Goal: Task Accomplishment & Management: Use online tool/utility

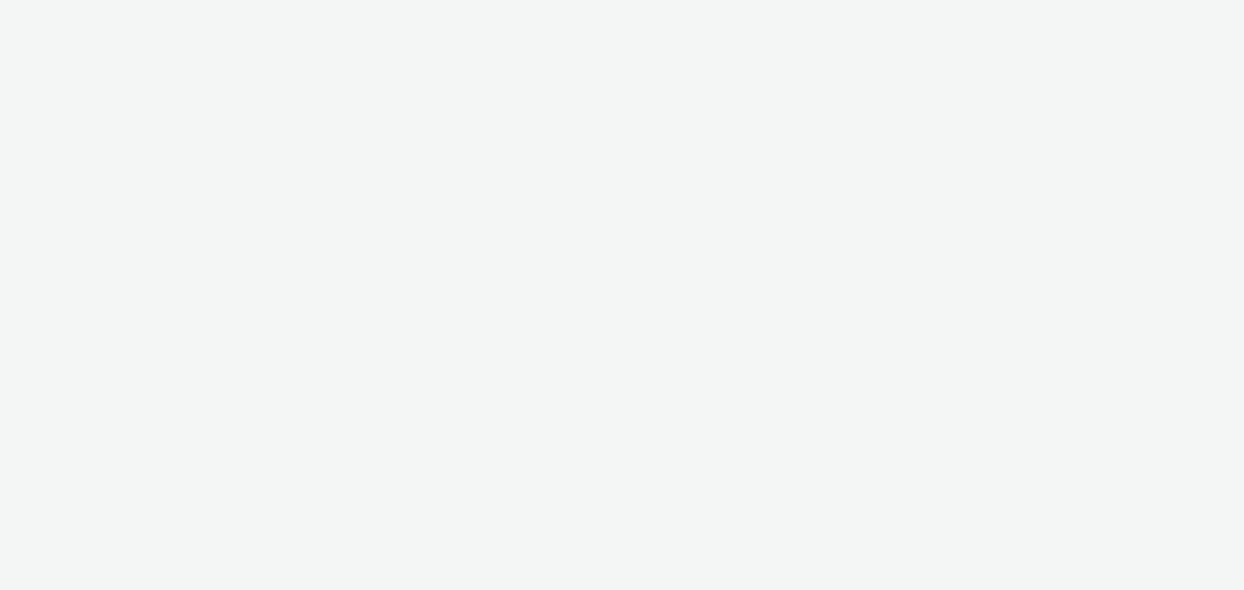
select select "a1548b1e-0fde-418e-992c-2e089afb3761"
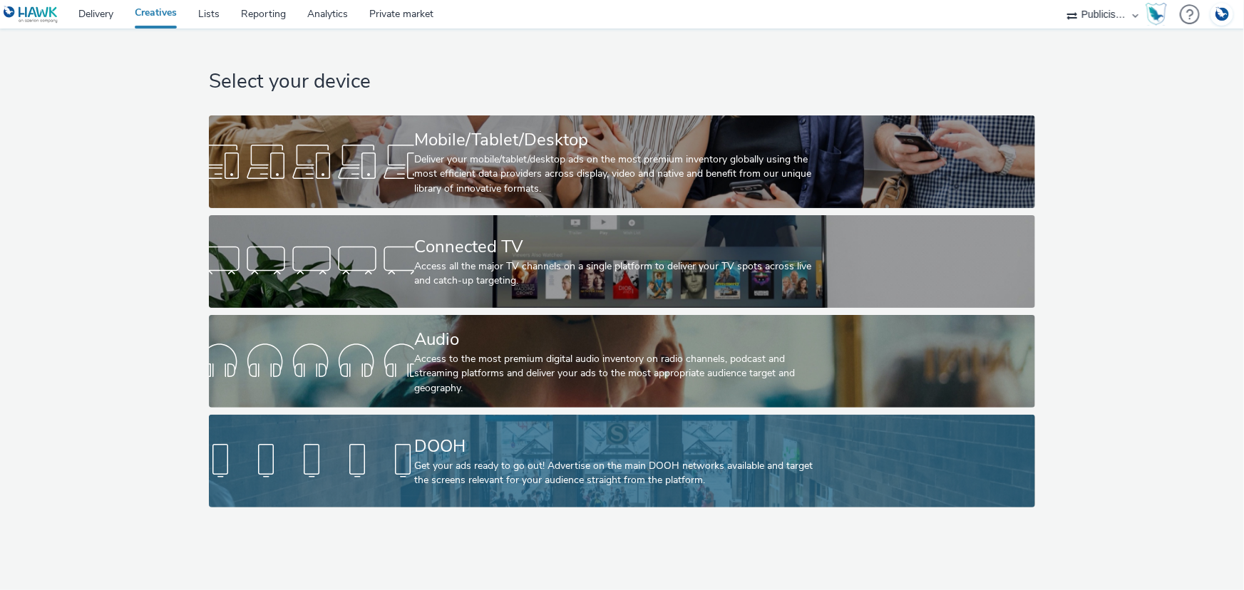
click at [516, 464] on div "Get your ads ready to go out! Advertise on the main DOOH networks available and…" at bounding box center [619, 473] width 410 height 29
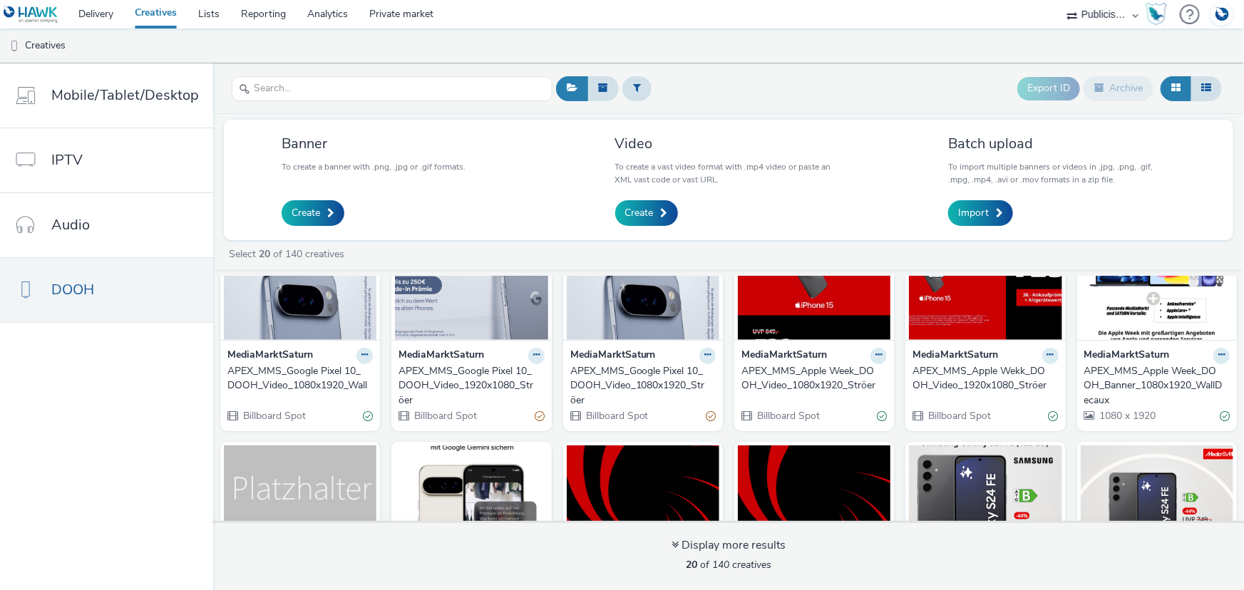
scroll to position [64, 0]
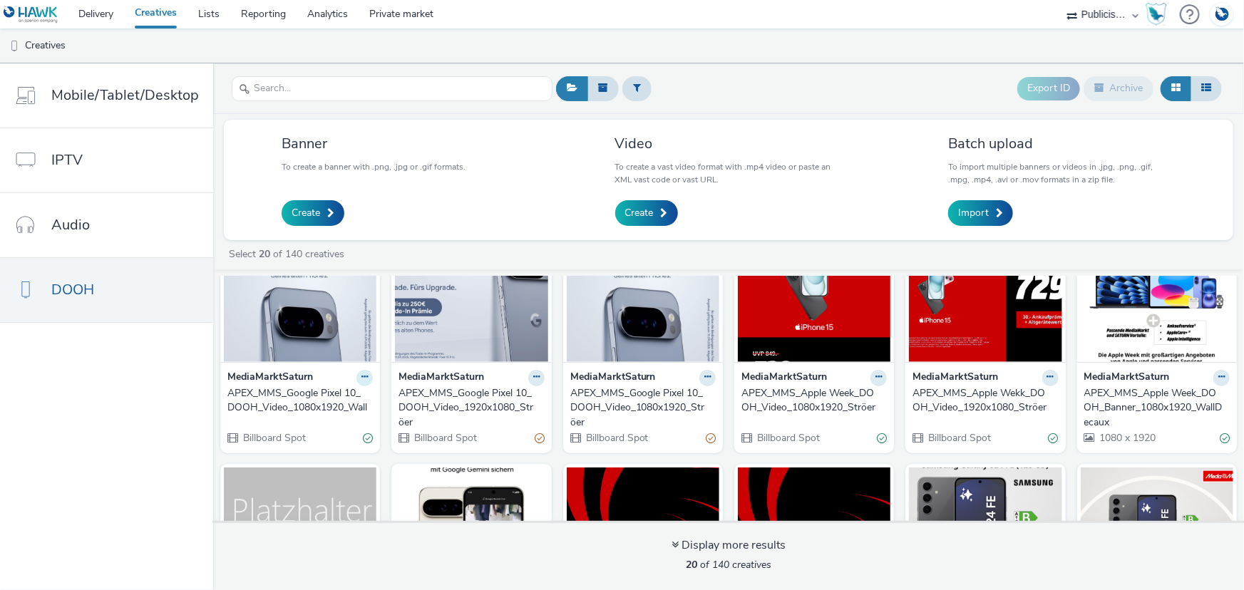
click at [362, 379] on icon at bounding box center [365, 377] width 6 height 9
click at [307, 372] on strong "MediaMarktSaturn" at bounding box center [270, 378] width 86 height 16
drag, startPoint x: 357, startPoint y: 373, endPoint x: 349, endPoint y: 379, distance: 10.1
click at [349, 379] on div "MediaMarktSaturn" at bounding box center [299, 378] width 145 height 16
click at [362, 377] on icon at bounding box center [365, 377] width 6 height 9
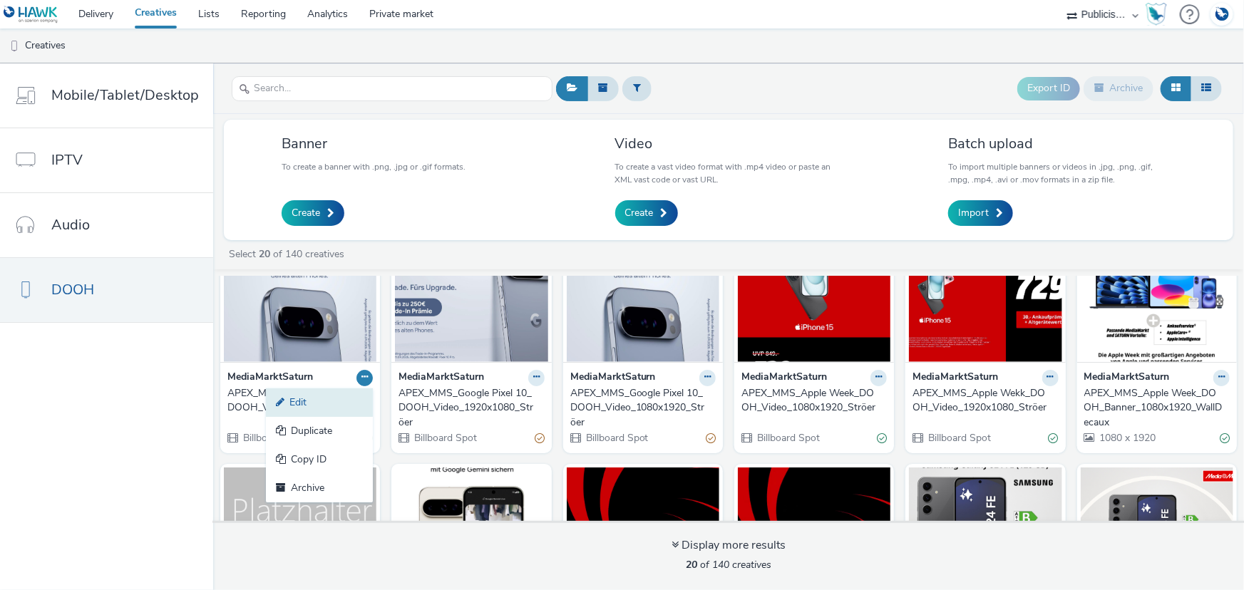
click at [327, 400] on link "Edit" at bounding box center [319, 403] width 107 height 29
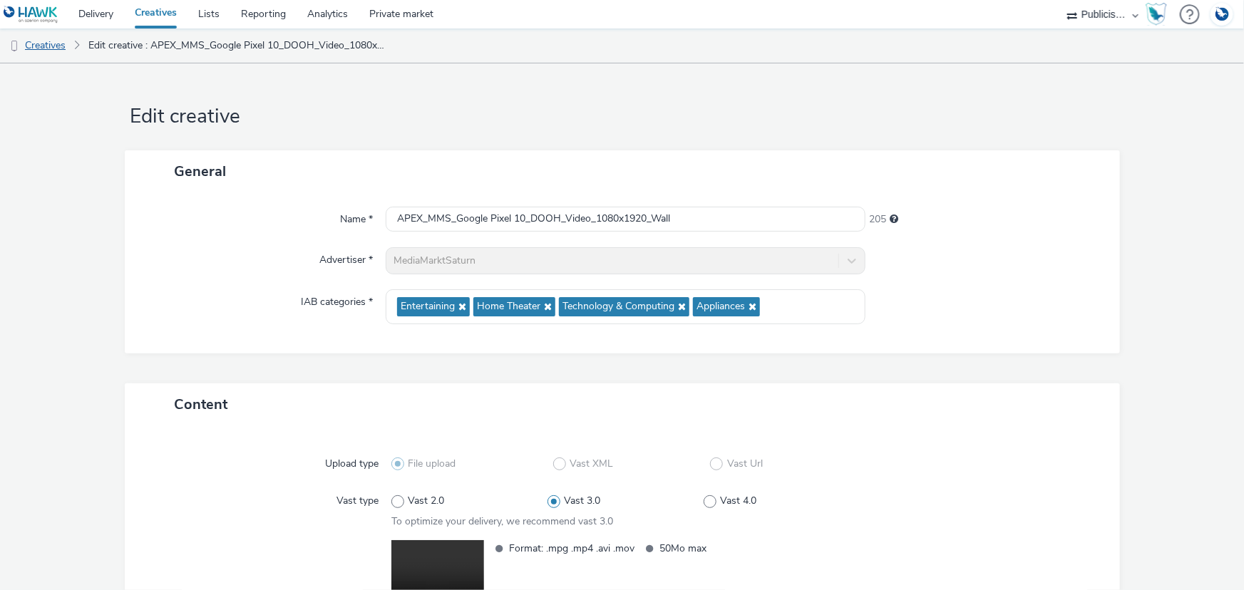
click at [53, 47] on link "Creatives" at bounding box center [36, 46] width 73 height 34
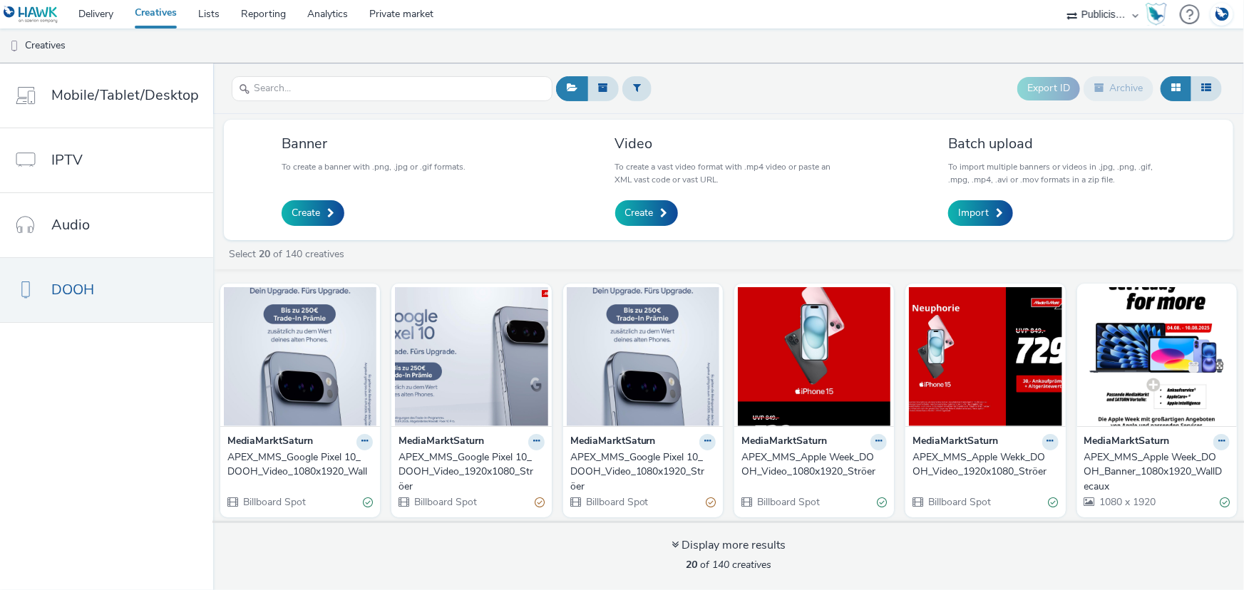
click at [293, 464] on div "APEX_MMS_Google Pixel 10_DOOH_Video_1080x1920_Wall" at bounding box center [297, 465] width 140 height 29
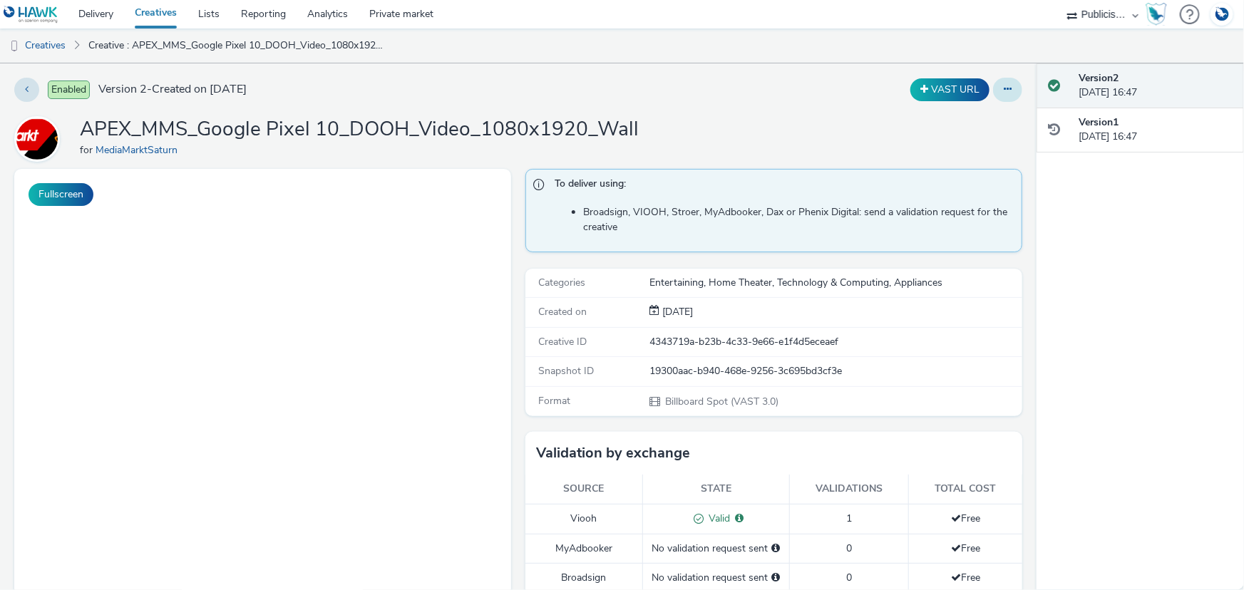
click at [1003, 93] on button at bounding box center [1007, 90] width 29 height 24
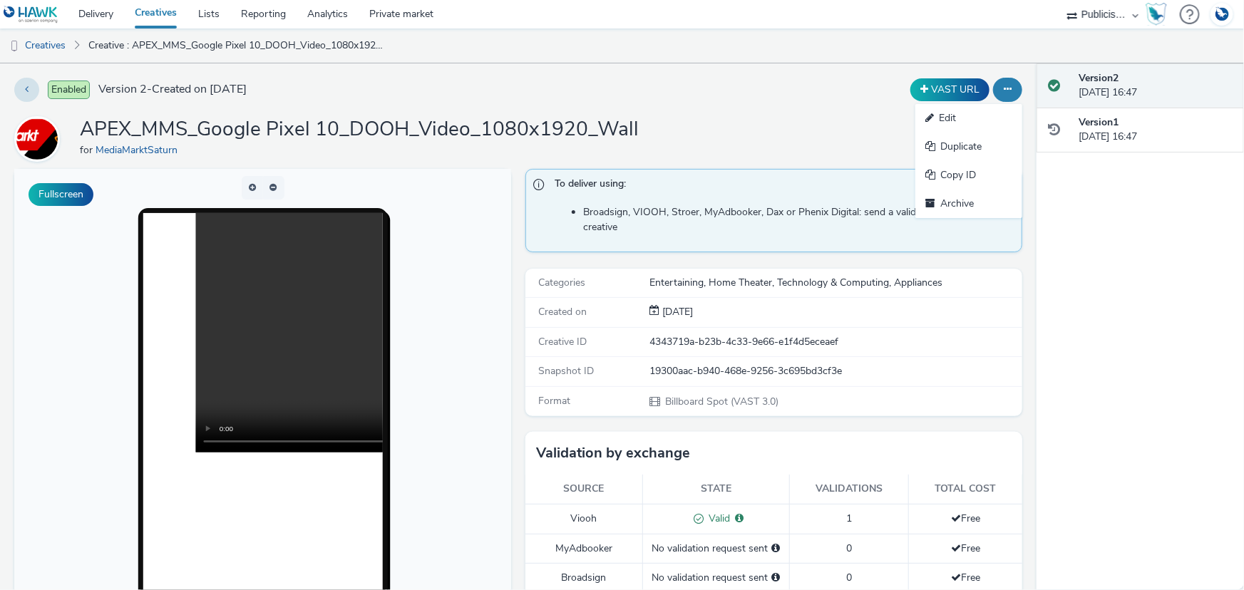
click at [842, 98] on div "VAST URL Edit Duplicate Copy ID Archive" at bounding box center [822, 90] width 404 height 24
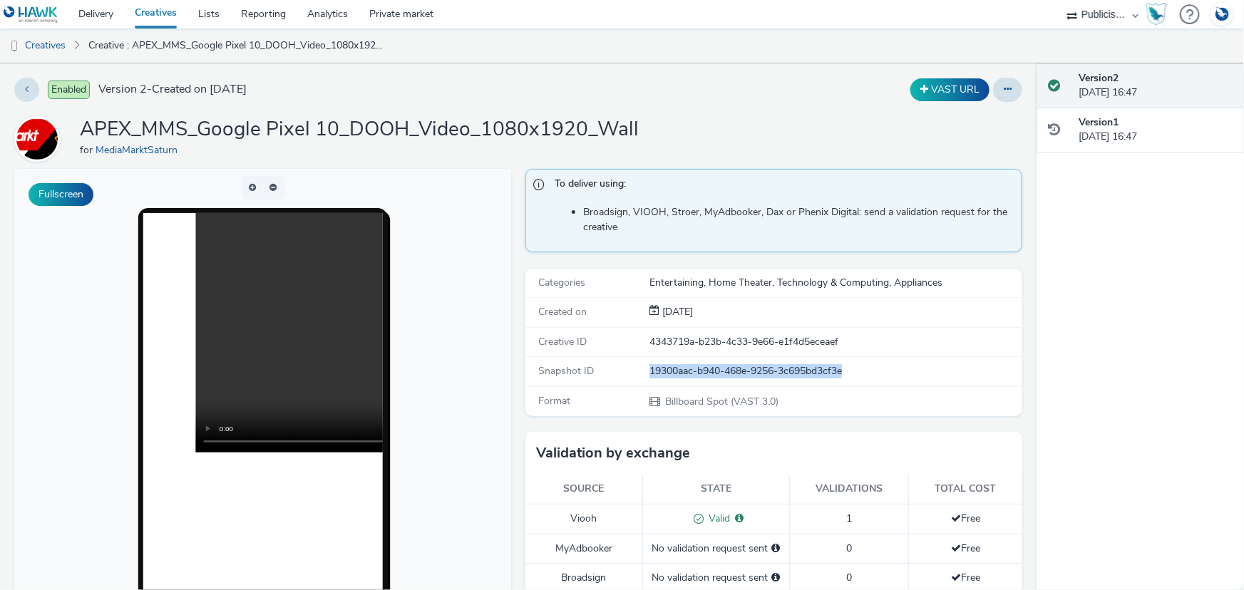
drag, startPoint x: 866, startPoint y: 371, endPoint x: 659, endPoint y: 363, distance: 207.7
click at [638, 374] on div "Snapshot ID 19300aac-b940-468e-9256-3c695bd3cf3e" at bounding box center [774, 371] width 497 height 29
drag, startPoint x: 659, startPoint y: 363, endPoint x: 692, endPoint y: 369, distance: 34.1
drag, startPoint x: 692, startPoint y: 369, endPoint x: 906, endPoint y: 334, distance: 216.1
click at [902, 342] on div "4343719a-b23b-4c33-9e66-e1f4d5eceaef" at bounding box center [836, 342] width 372 height 14
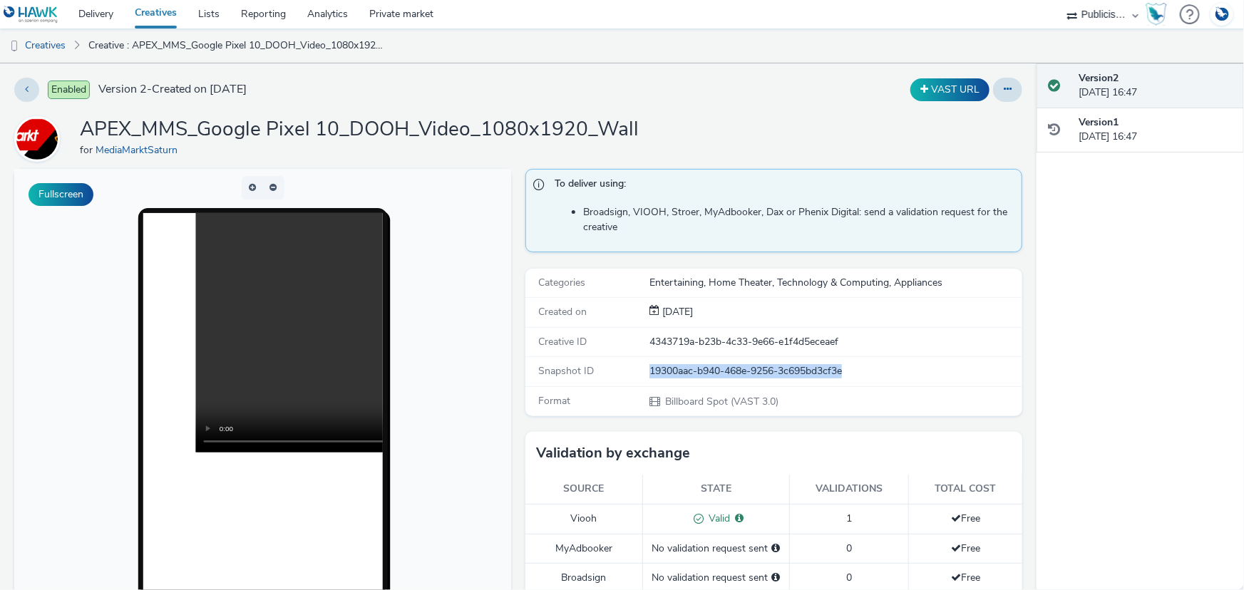
drag, startPoint x: 844, startPoint y: 374, endPoint x: 636, endPoint y: 371, distance: 208.3
click at [636, 371] on div "Snapshot ID 19300aac-b940-468e-9256-3c695bd3cf3e" at bounding box center [774, 371] width 497 height 29
copy div "19300aac-b940-468e-9256-3c695bd3cf3e"
click at [993, 91] on button at bounding box center [1007, 90] width 29 height 24
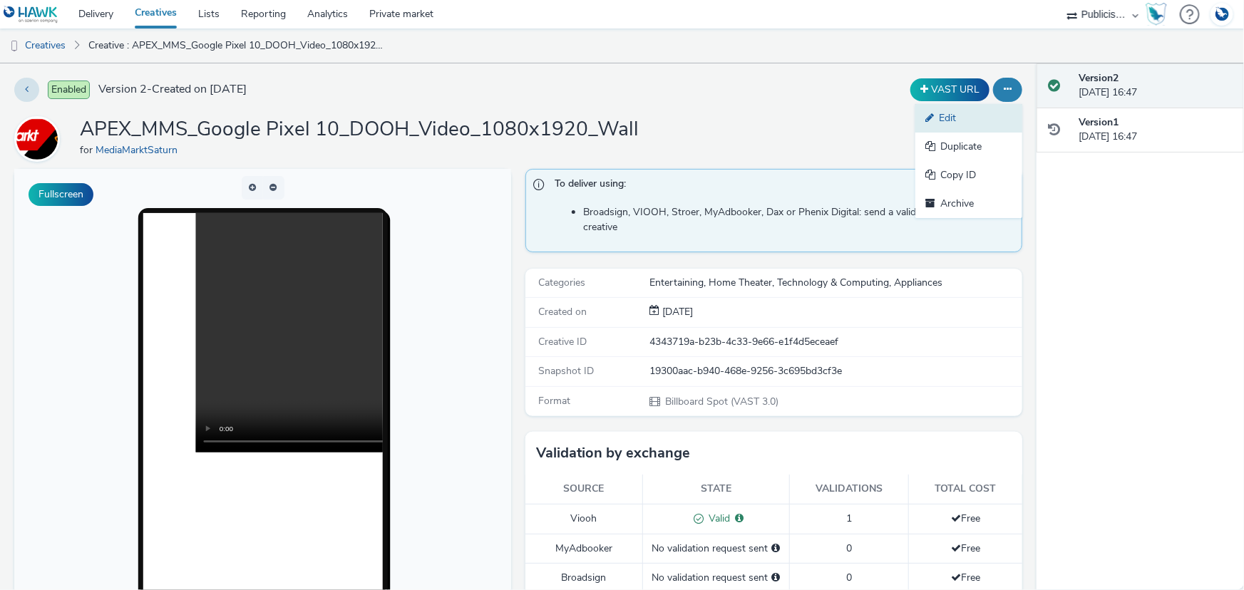
click at [966, 122] on link "Edit" at bounding box center [969, 118] width 107 height 29
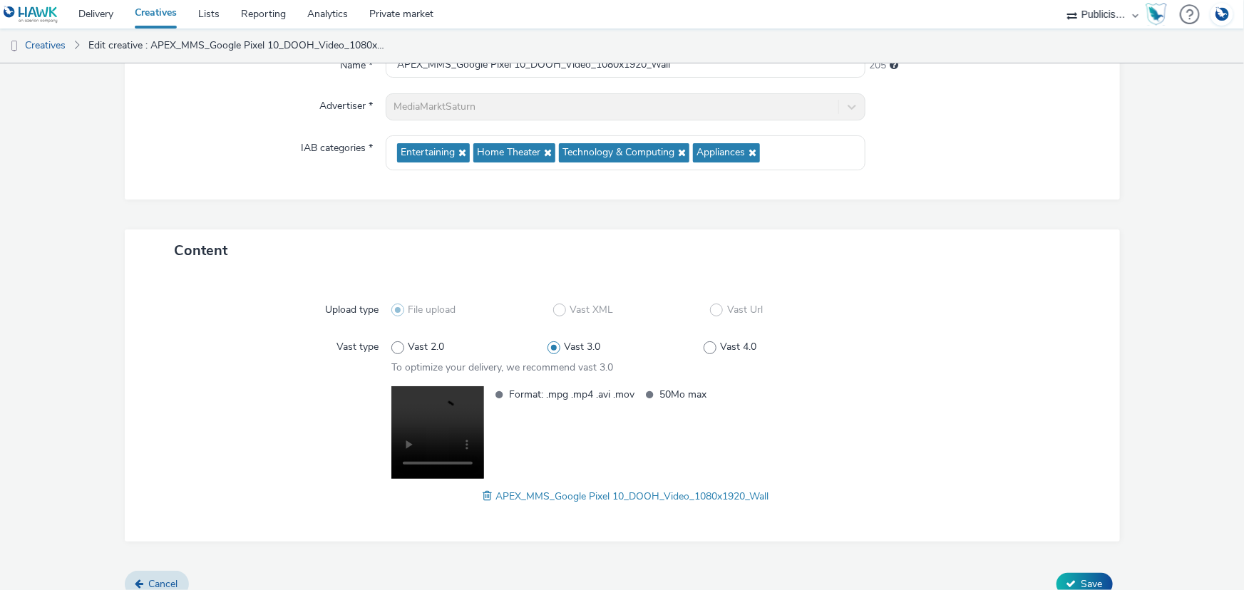
scroll to position [170, 0]
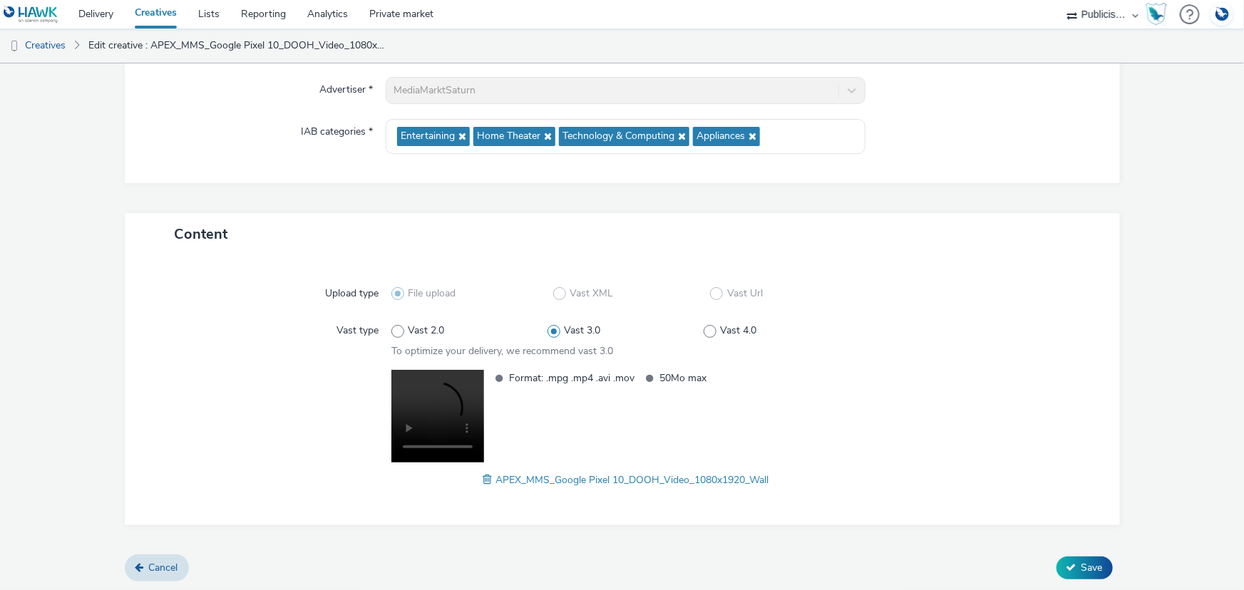
click at [483, 473] on span at bounding box center [489, 480] width 13 height 16
click at [1082, 566] on span "Save" at bounding box center [1092, 568] width 21 height 14
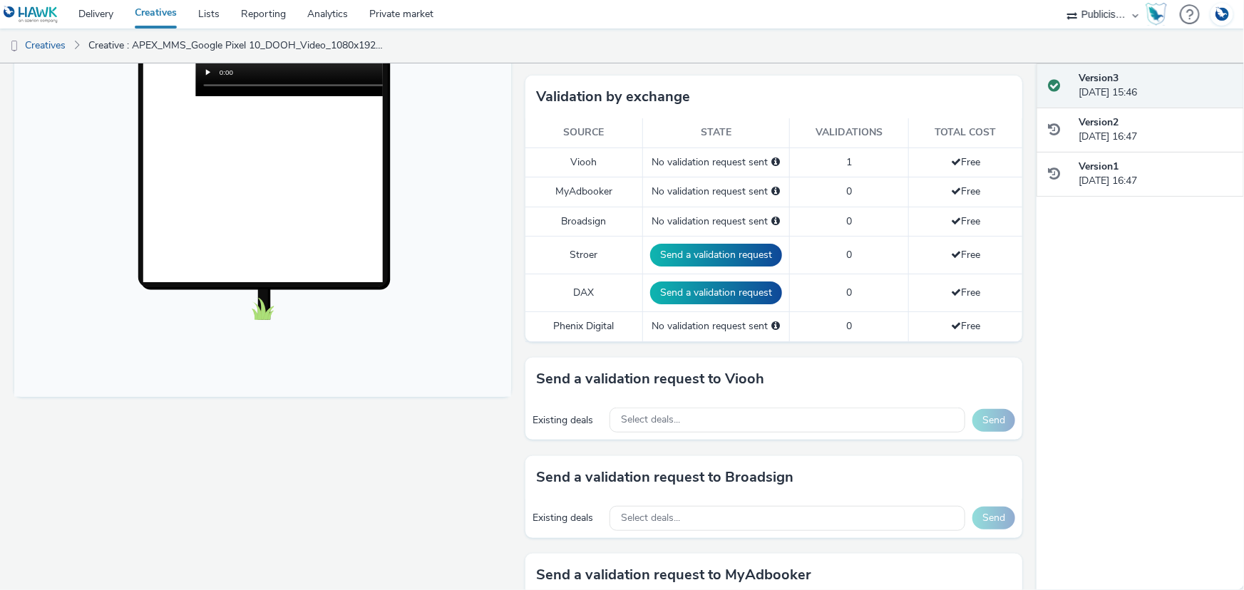
scroll to position [389, 0]
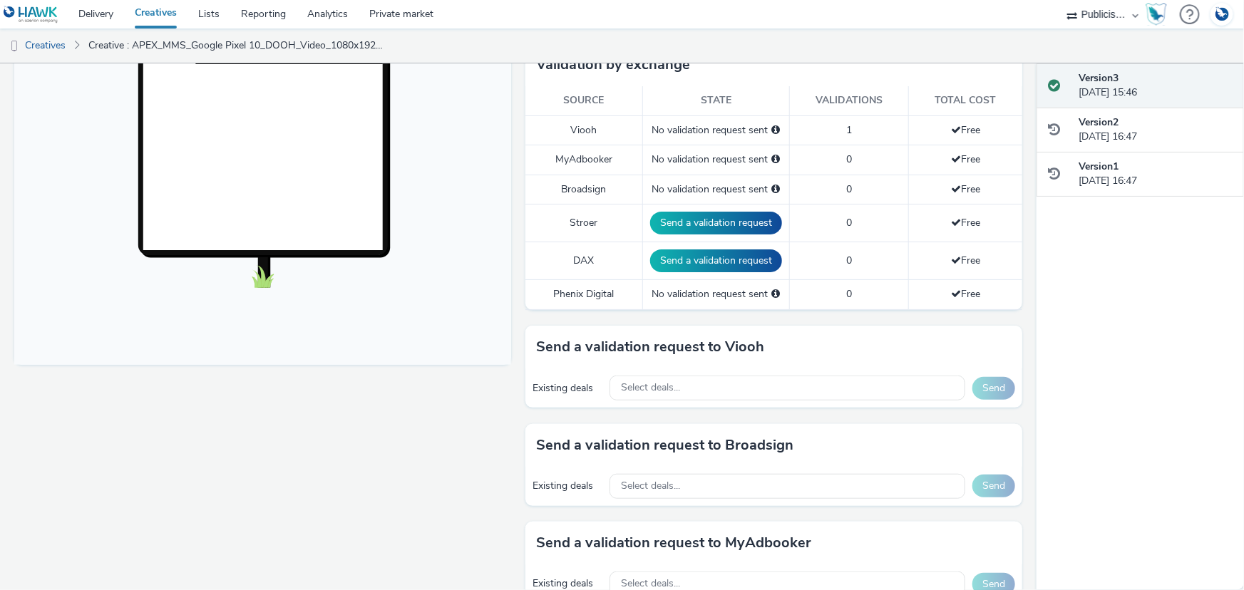
drag, startPoint x: 615, startPoint y: 32, endPoint x: 615, endPoint y: 52, distance: 20.0
click at [615, 32] on ul "Creatives Creative : APEX_MMS_Google Pixel 10_DOOH_Video_1080x1920_Wall" at bounding box center [622, 46] width 1244 height 34
click at [650, 383] on span "Select deals..." at bounding box center [650, 388] width 59 height 12
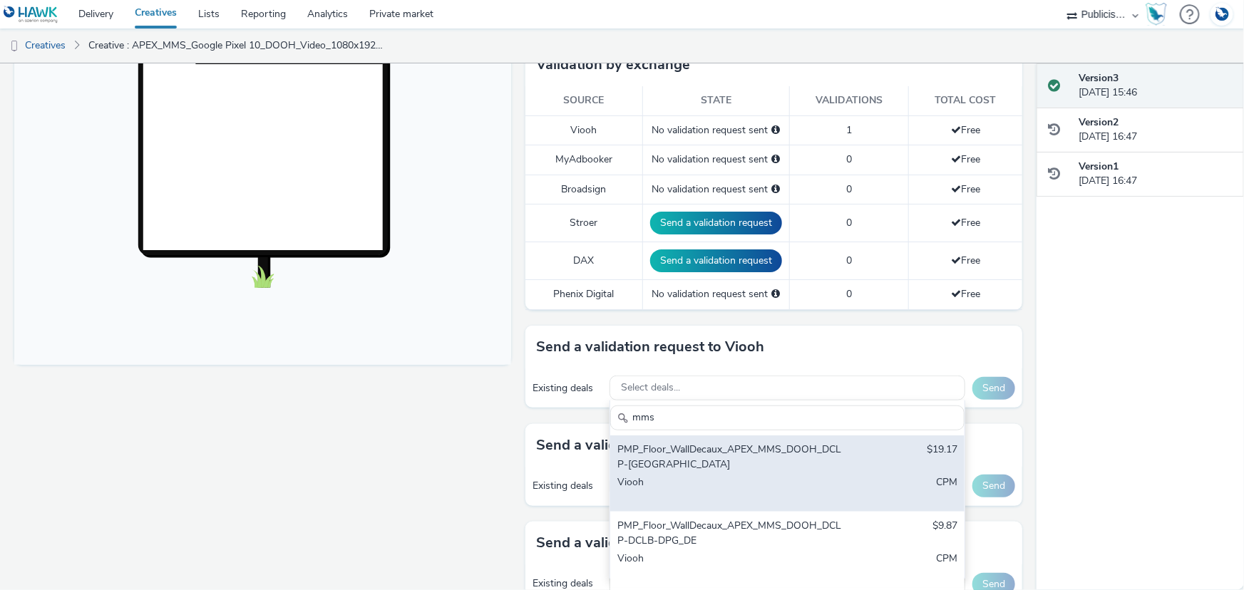
type input "mms"
click at [690, 453] on div "PMP_Floor_WallDecaux_APEX_MMS_DOOH_DCLP-München_DE" at bounding box center [730, 457] width 225 height 29
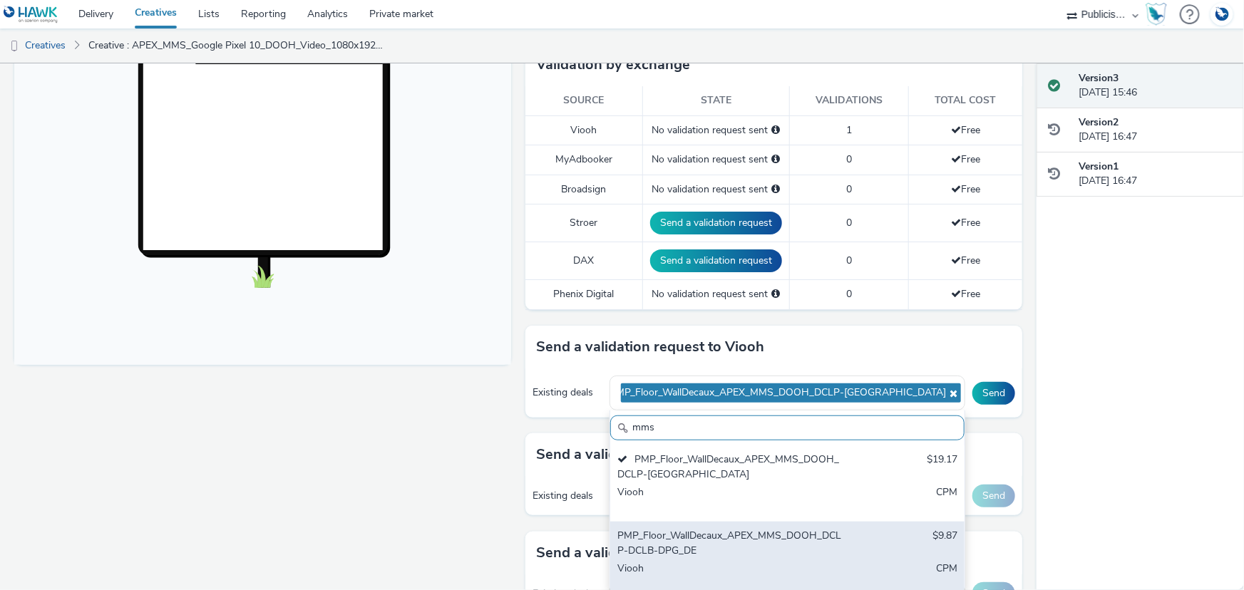
click at [709, 522] on div "PMP_Floor_WallDecaux_APEX_MMS_DOOH_DCLP-DCLB-DPG_DE $9.87 Viooh CPM" at bounding box center [787, 560] width 354 height 76
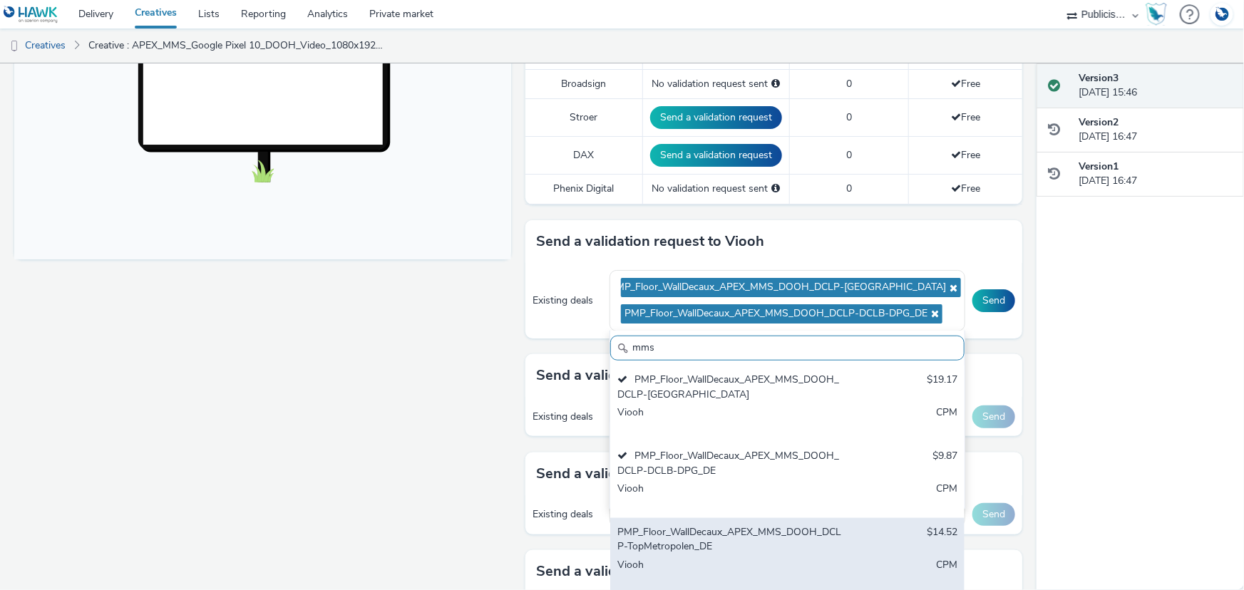
scroll to position [518, 0]
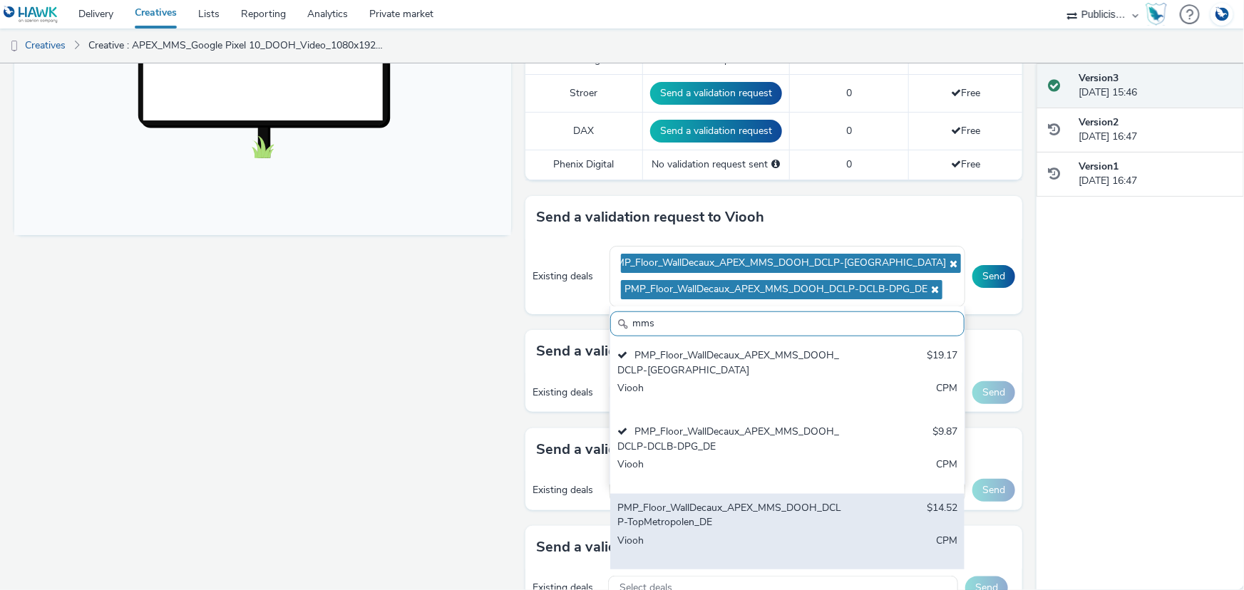
click at [711, 530] on div "PMP_Floor_WallDecaux_APEX_MMS_DOOH_DCLP-TopMetropolen_DE $14.52 Viooh CPM" at bounding box center [787, 532] width 354 height 76
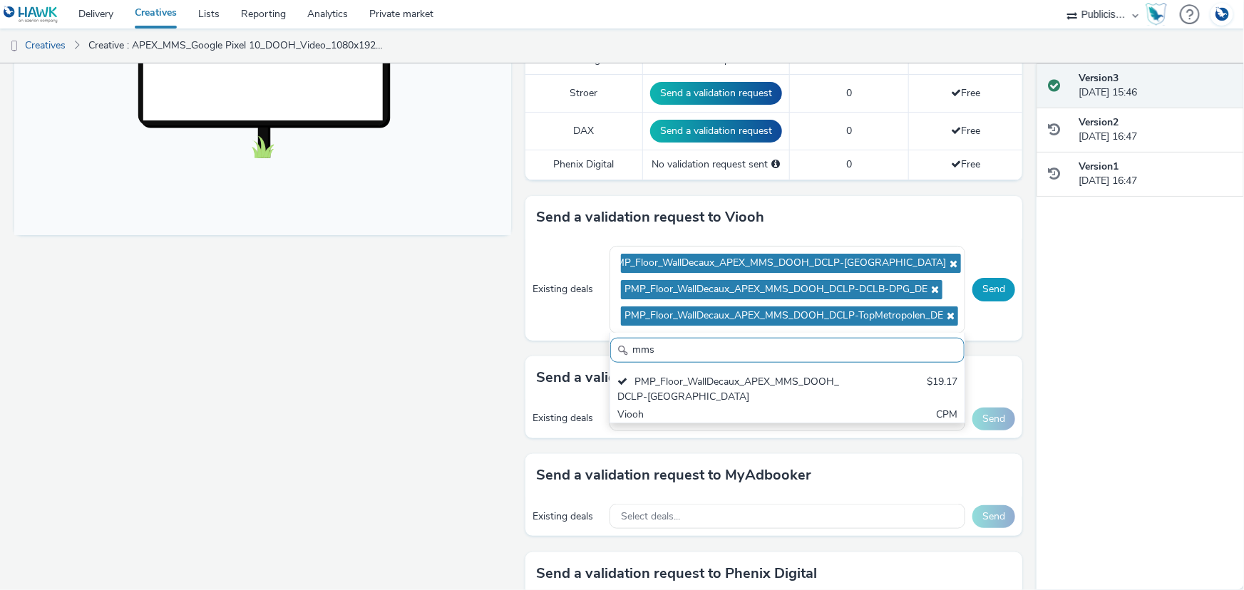
click at [991, 285] on button "Send" at bounding box center [994, 289] width 43 height 23
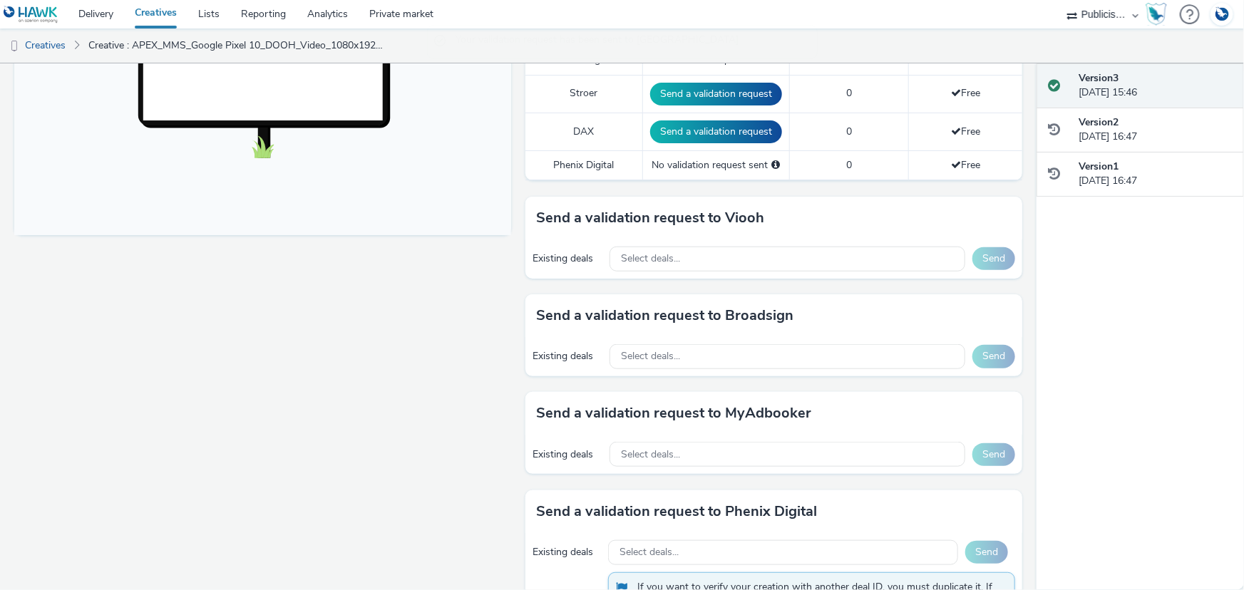
click at [313, 388] on div "Fullscreen" at bounding box center [266, 267] width 504 height 1233
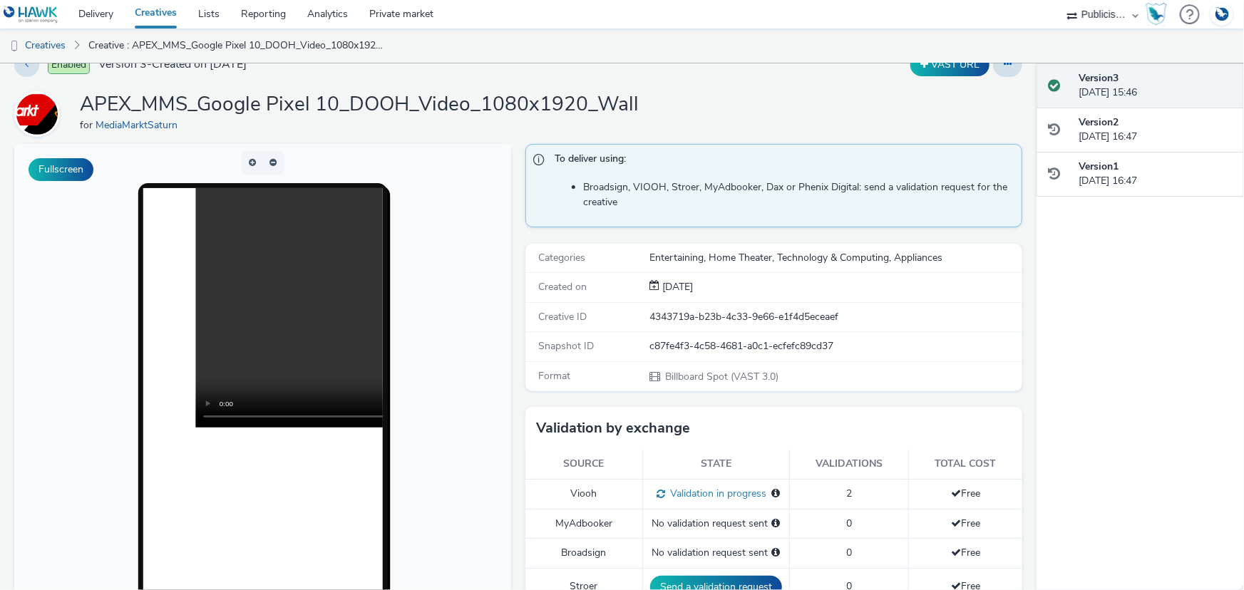
scroll to position [0, 0]
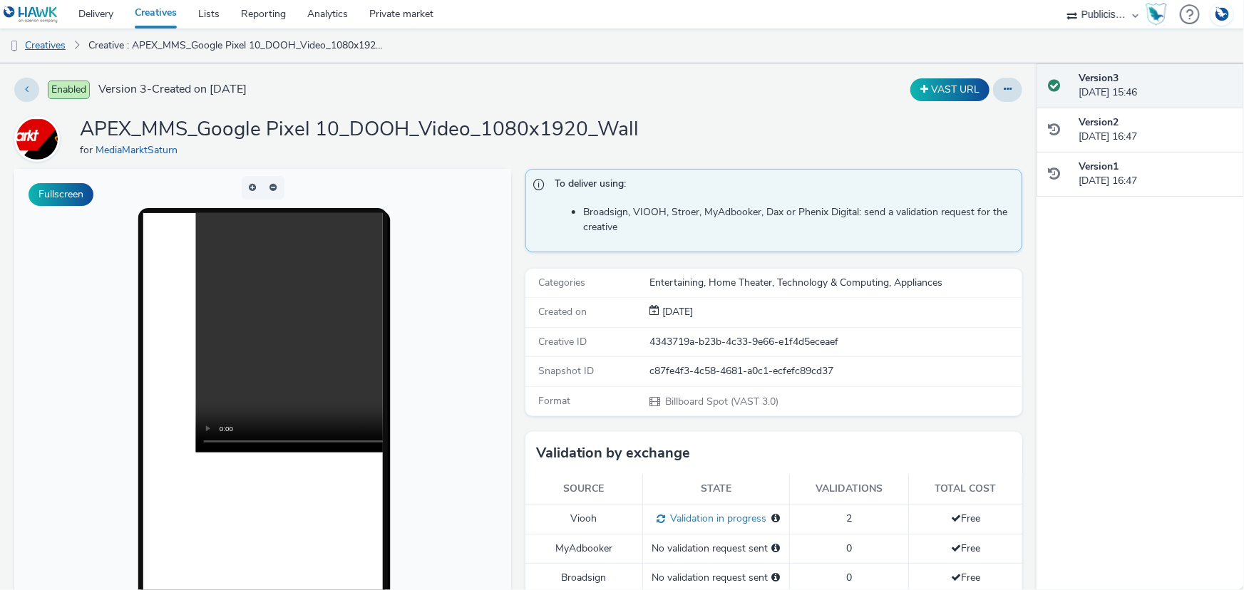
click at [42, 44] on link "Creatives" at bounding box center [36, 46] width 73 height 34
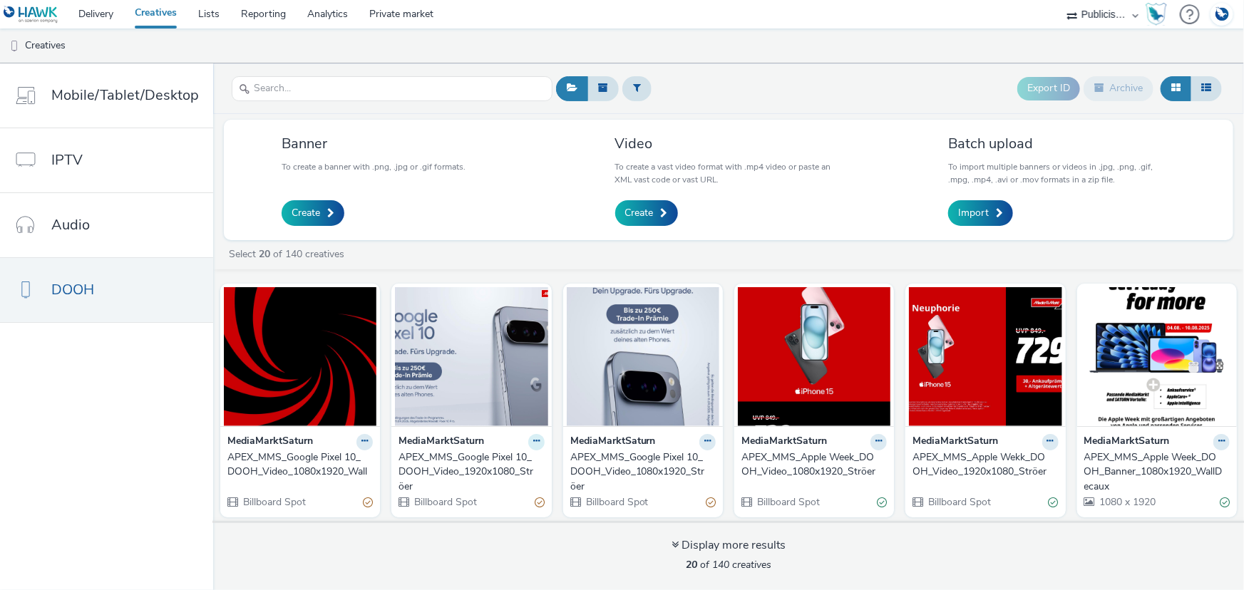
click at [368, 439] on icon at bounding box center [365, 441] width 6 height 9
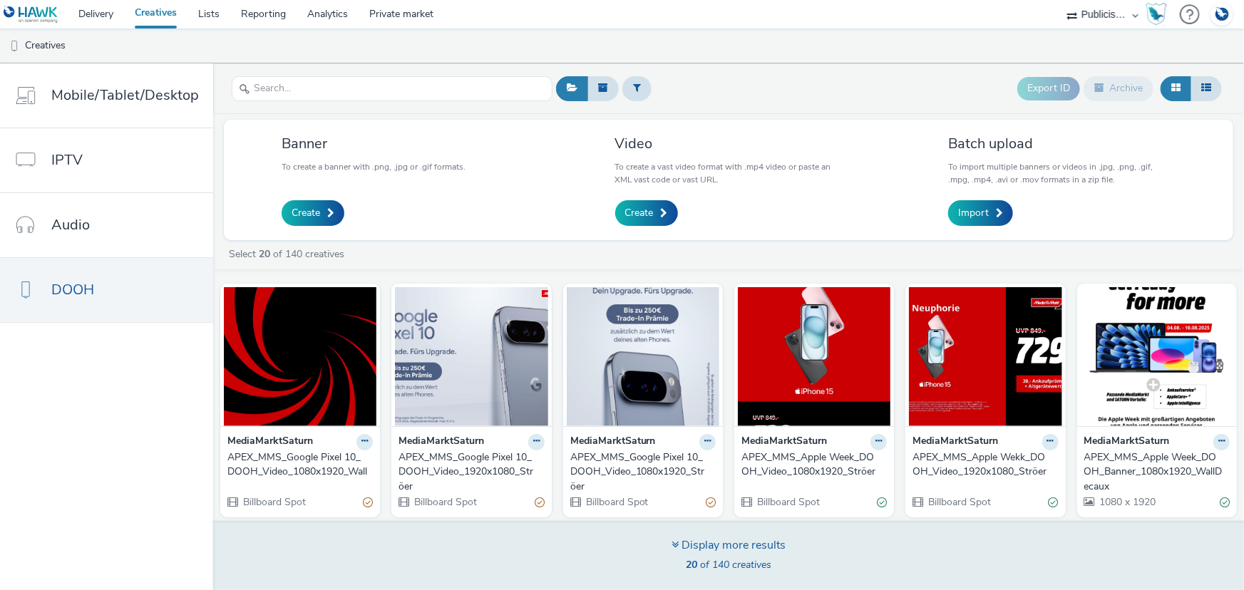
click at [413, 550] on div "Display more results 20 of 140 creatives" at bounding box center [728, 555] width 1041 height 69
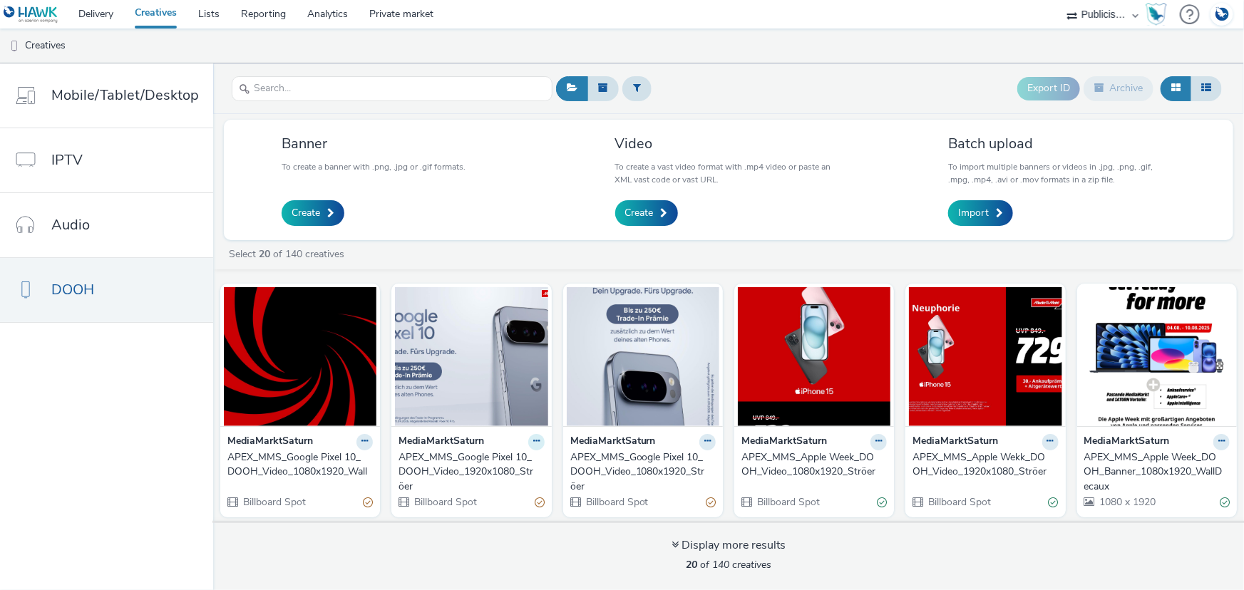
click at [368, 441] on icon at bounding box center [365, 441] width 6 height 9
click at [506, 465] on link "Edit" at bounding box center [491, 467] width 107 height 29
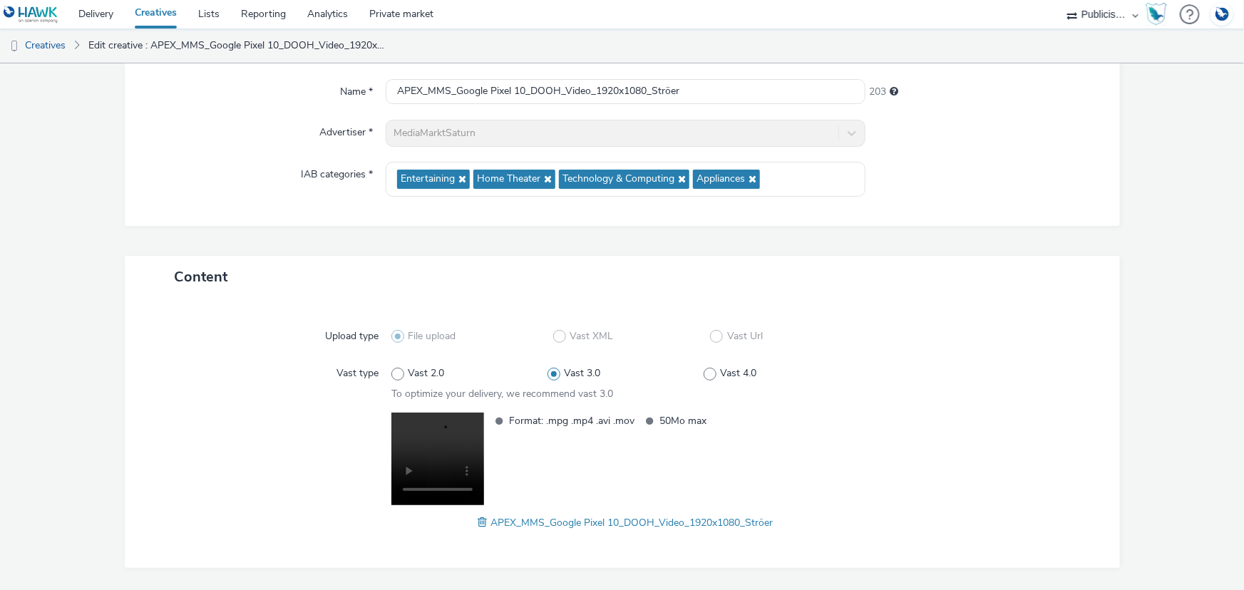
scroll to position [170, 0]
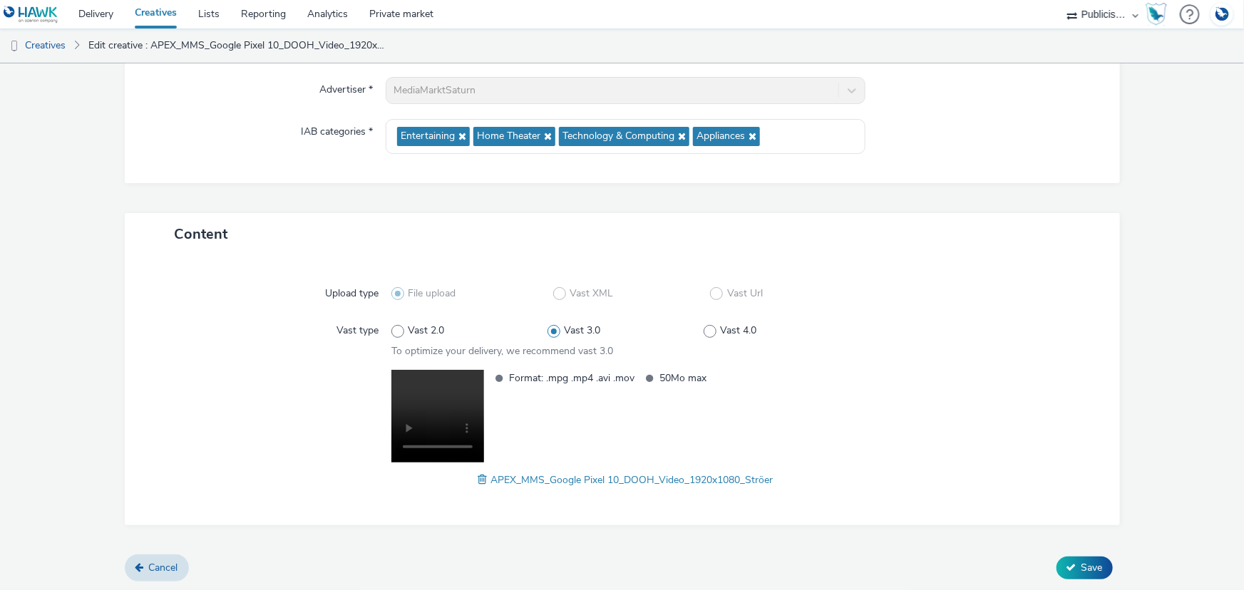
click at [479, 479] on span at bounding box center [485, 480] width 13 height 16
click at [1086, 561] on span "Save" at bounding box center [1092, 568] width 21 height 14
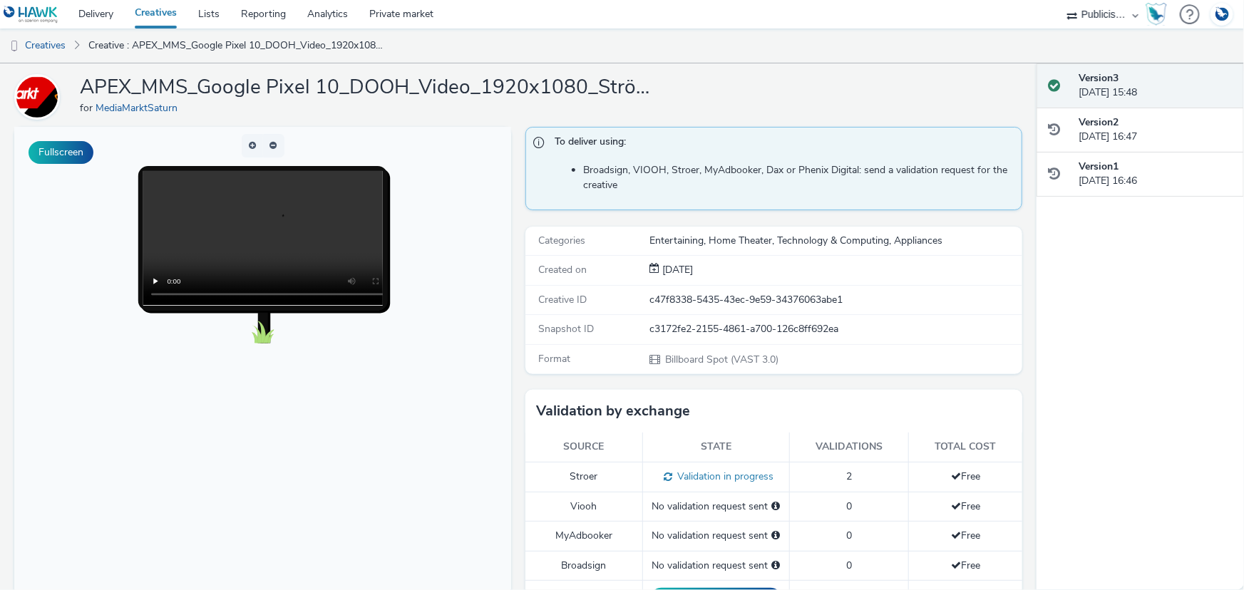
scroll to position [64, 0]
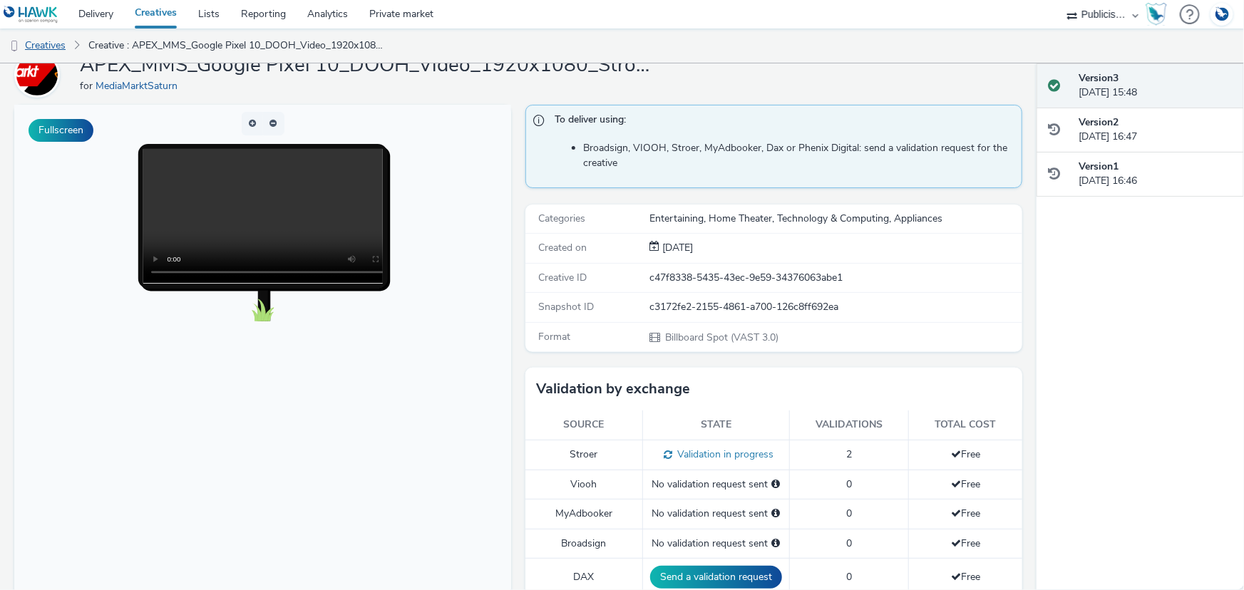
click at [58, 39] on link "Creatives" at bounding box center [36, 46] width 73 height 34
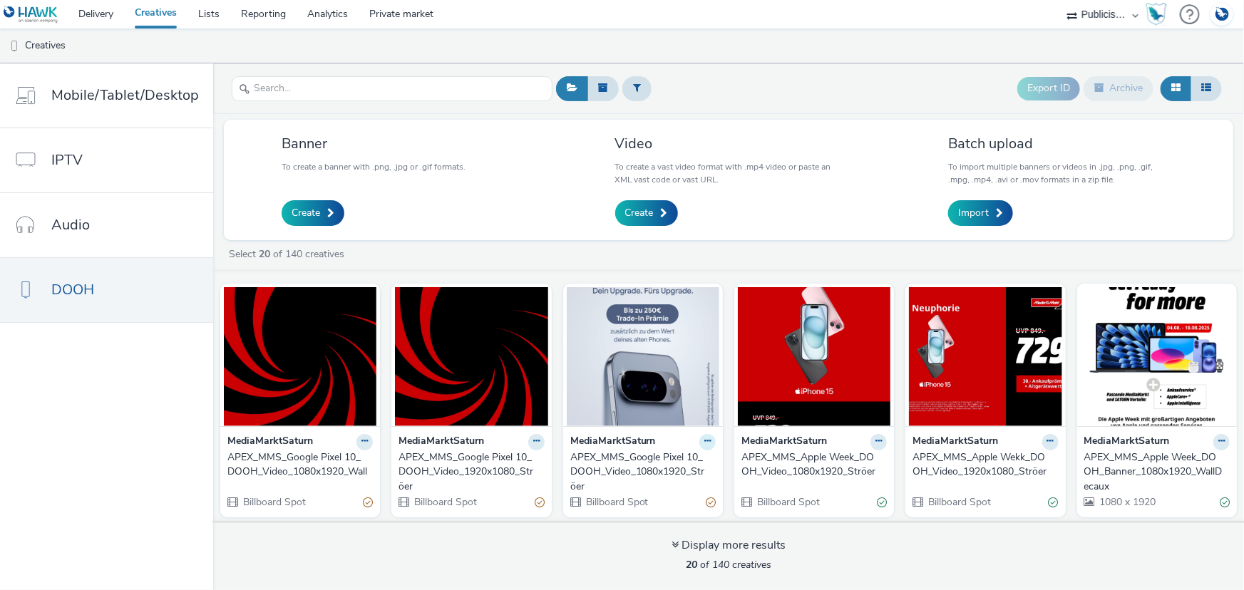
click at [368, 443] on icon at bounding box center [365, 441] width 6 height 9
click at [670, 459] on link "Edit" at bounding box center [662, 467] width 107 height 29
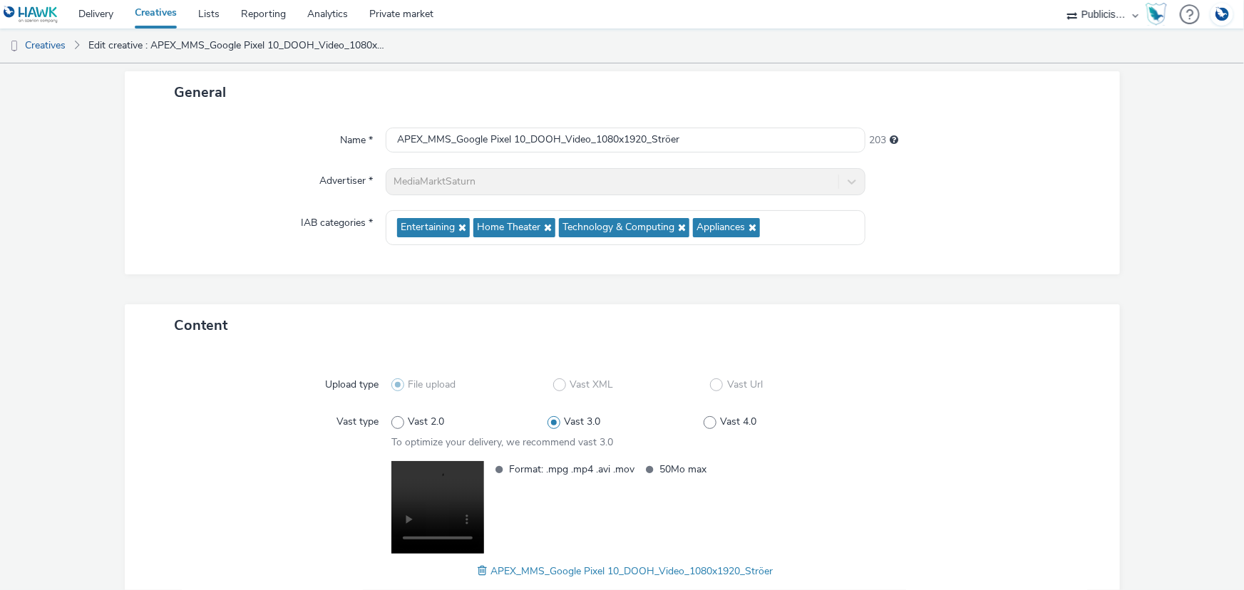
scroll to position [170, 0]
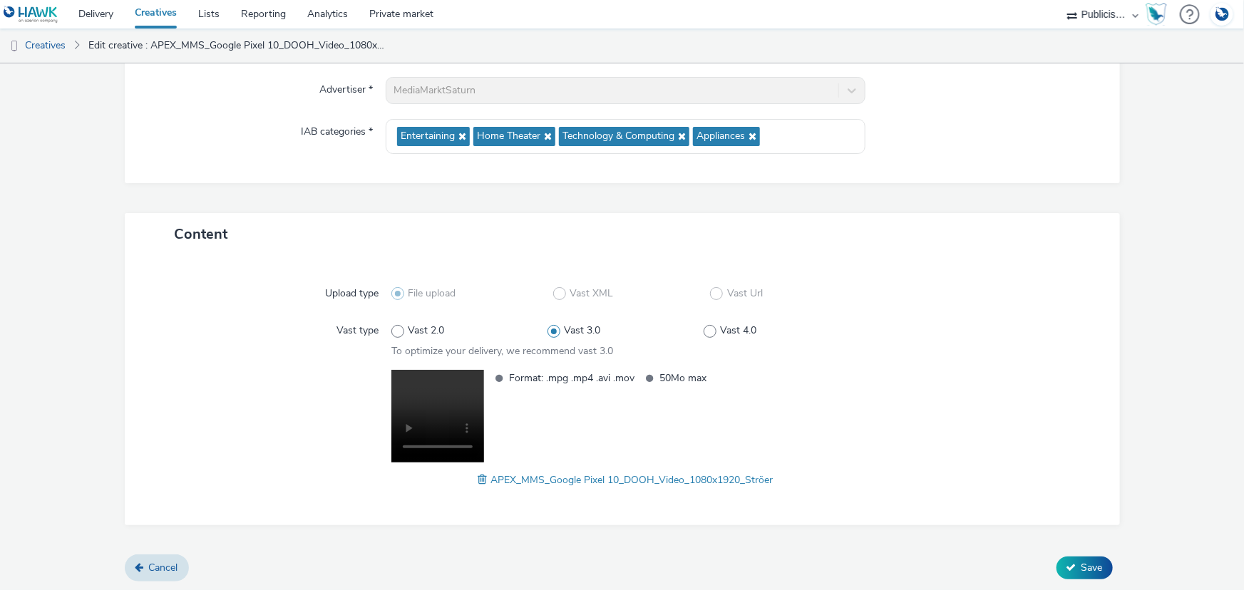
click at [479, 478] on span at bounding box center [485, 480] width 13 height 16
click at [1092, 571] on span "Save" at bounding box center [1092, 568] width 21 height 14
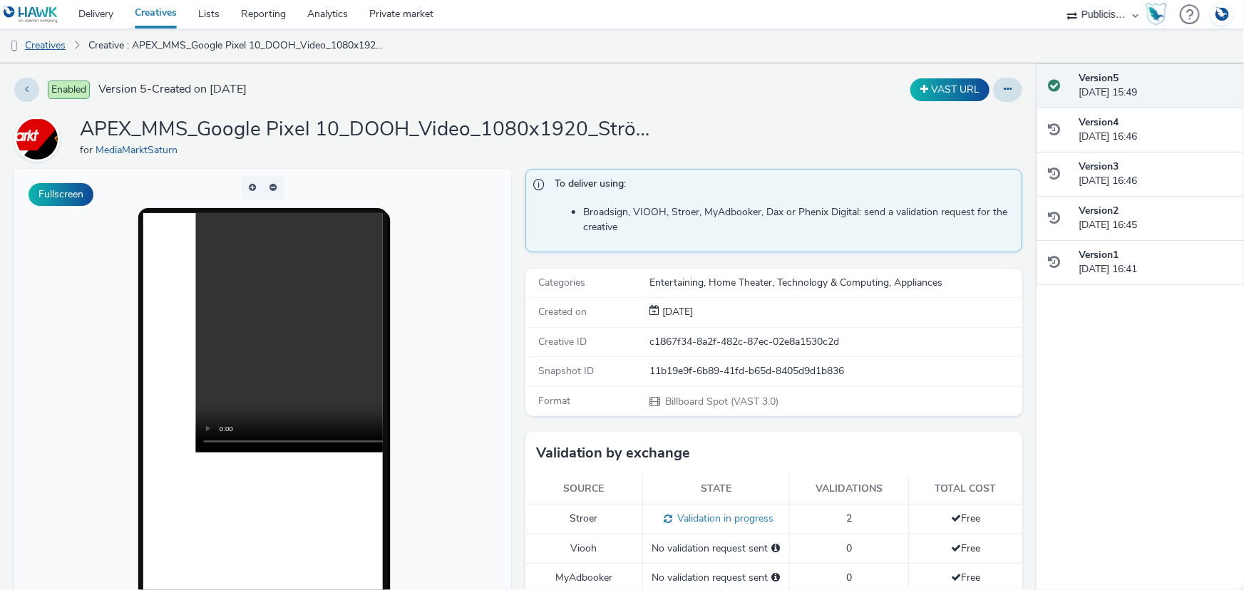
click at [57, 42] on link "Creatives" at bounding box center [36, 46] width 73 height 34
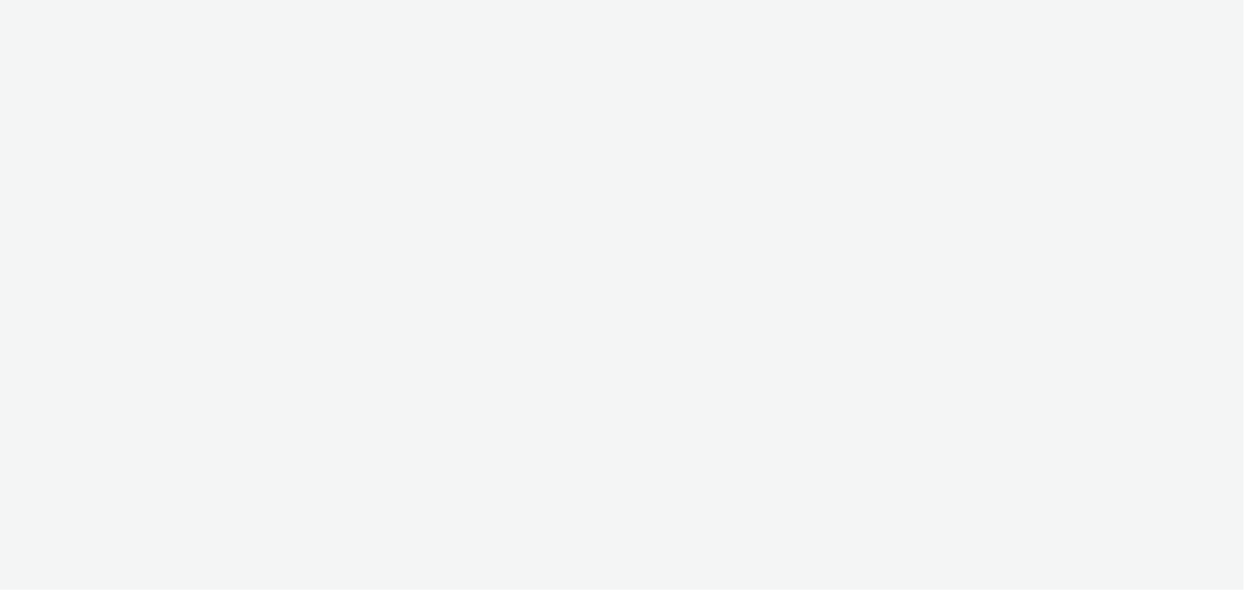
select select "5231d035-593d-4060-8d70-c7e455647cd0"
select select "491a0746-e20e-4106-832b-22d0456ef05d"
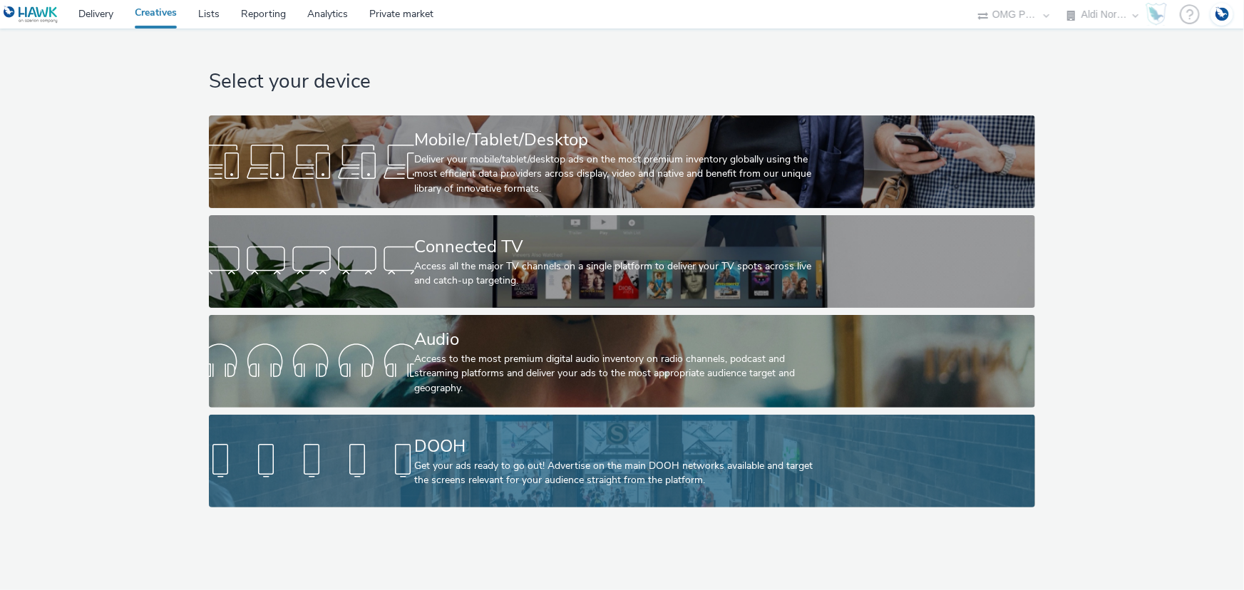
click at [463, 457] on div "DOOH" at bounding box center [619, 446] width 410 height 25
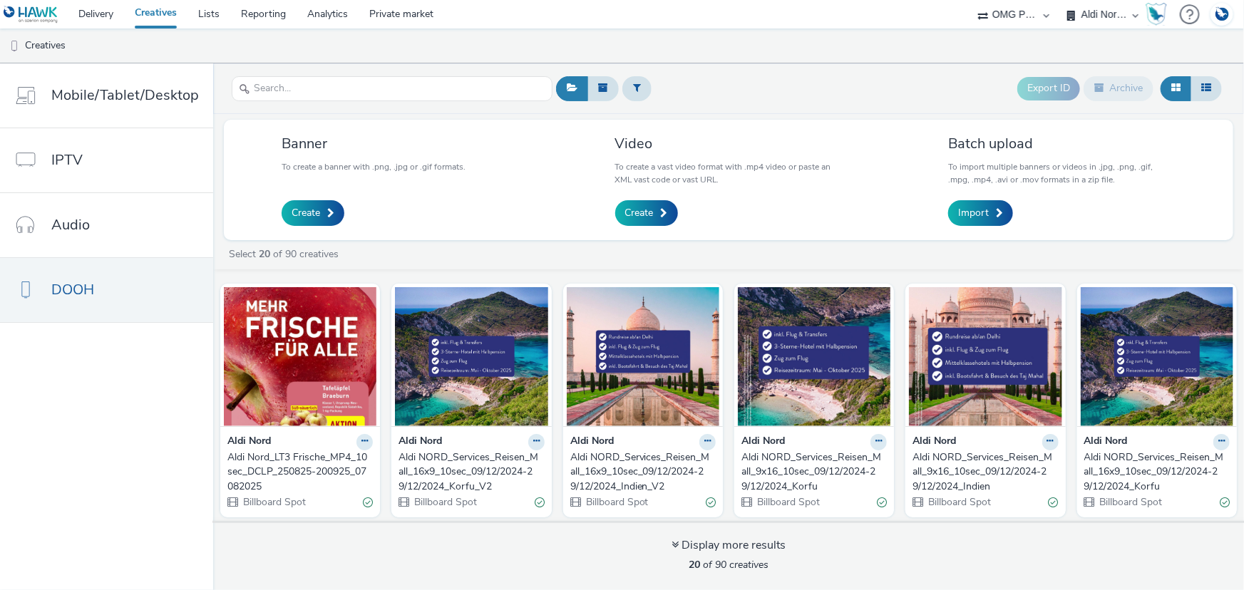
click at [999, 13] on select "AZERION AZERION SURVEYS Broadaly comtogether Contrast Crossvertise Data Zulu Gm…" at bounding box center [1014, 14] width 86 height 29
select select "2fc77e36-bb93-4aa3-9dff-dcb08e02eac6"
click at [971, 0] on select "AZERION AZERION SURVEYS Broadaly comtogether Contrast Crossvertise Data Zulu Gm…" at bounding box center [1014, 14] width 86 height 29
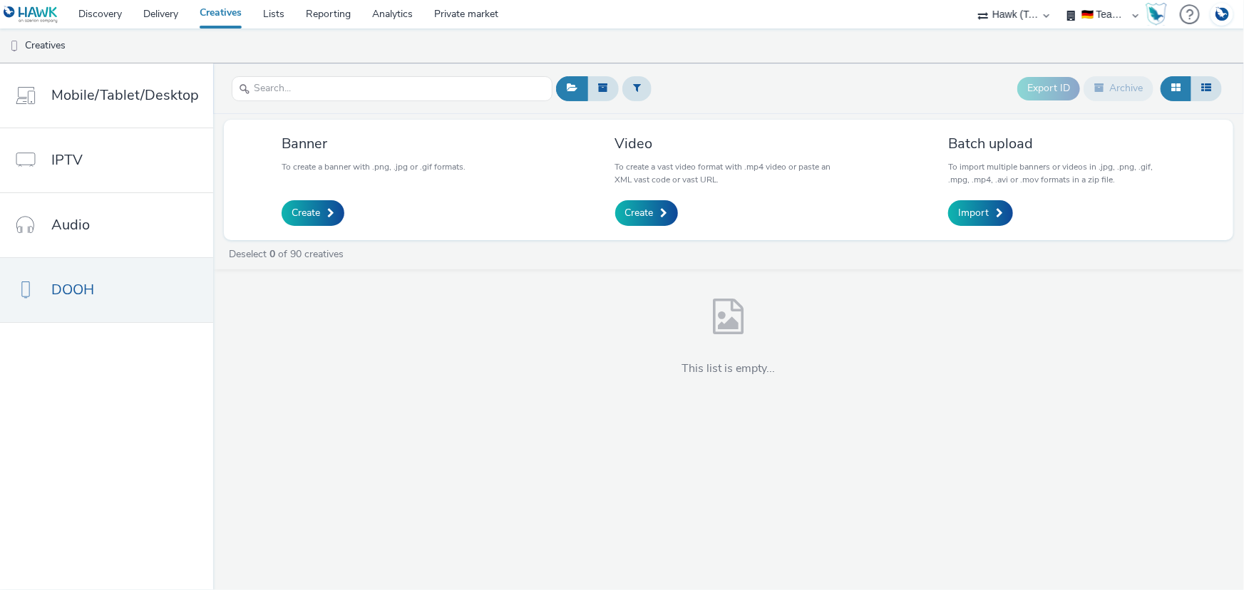
select select "633458d8-165b-4764-9f55-7760eda36fe8"
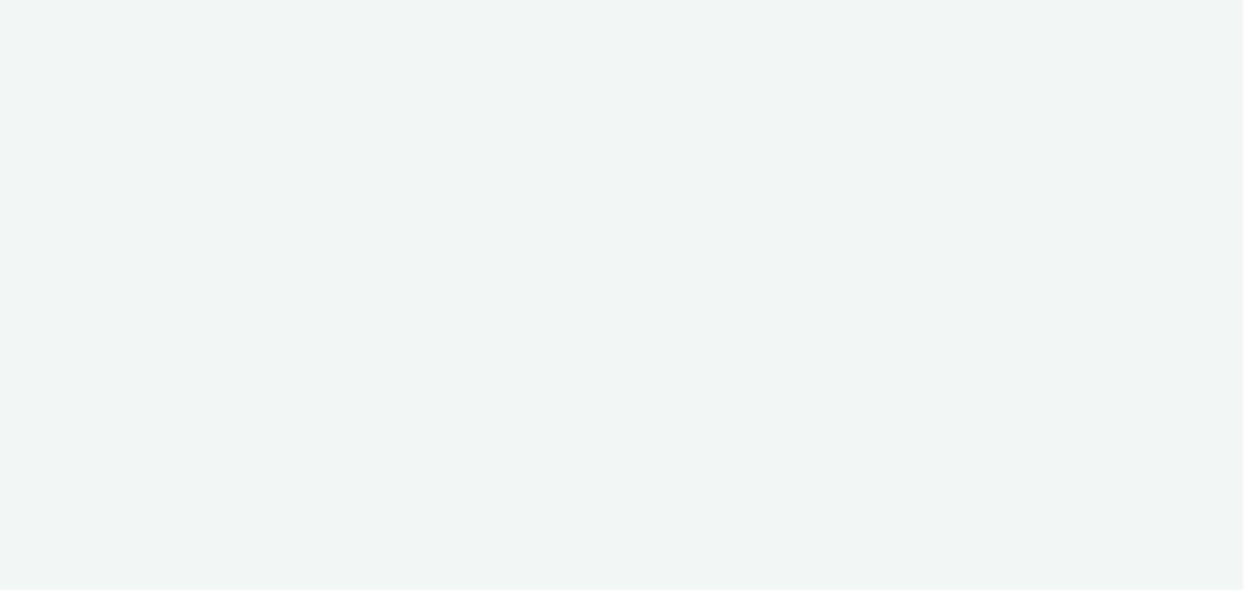
select select "2fc77e36-bb93-4aa3-9dff-dcb08e02eac6"
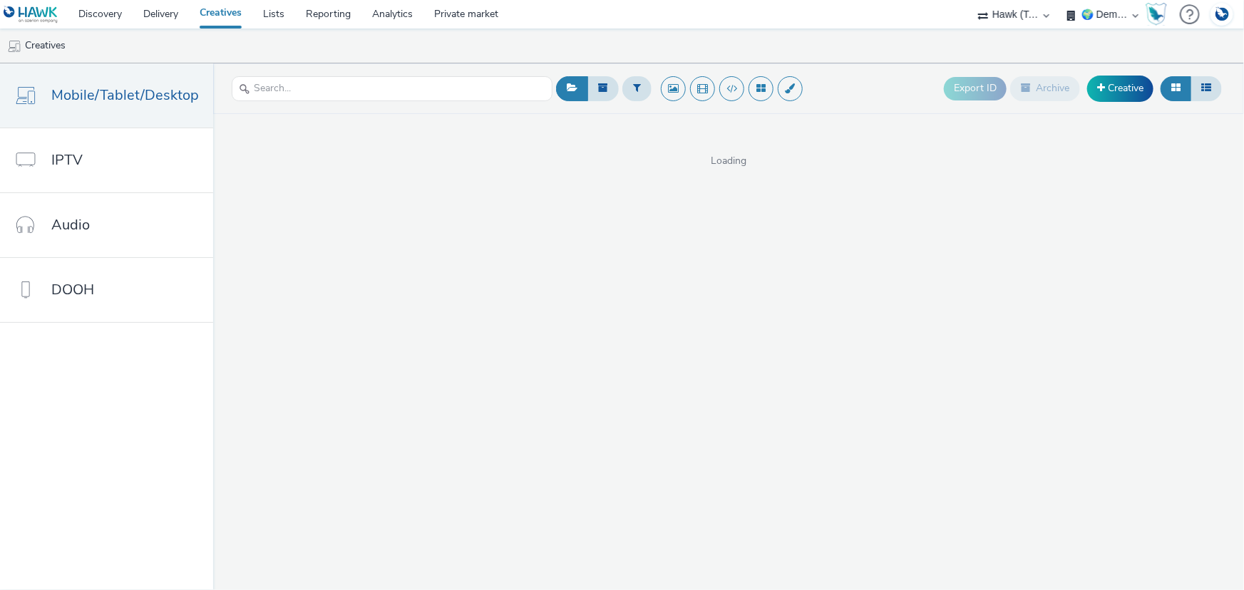
click at [1099, 12] on select "🇩🇪 Team DE 🌍 Demonstration" at bounding box center [1103, 14] width 86 height 29
select select "aab7641c-3f90-4897-85be-a7af20797def"
click at [1060, 0] on select "🇩🇪 Team DE 🌍 Demonstration" at bounding box center [1103, 14] width 86 height 29
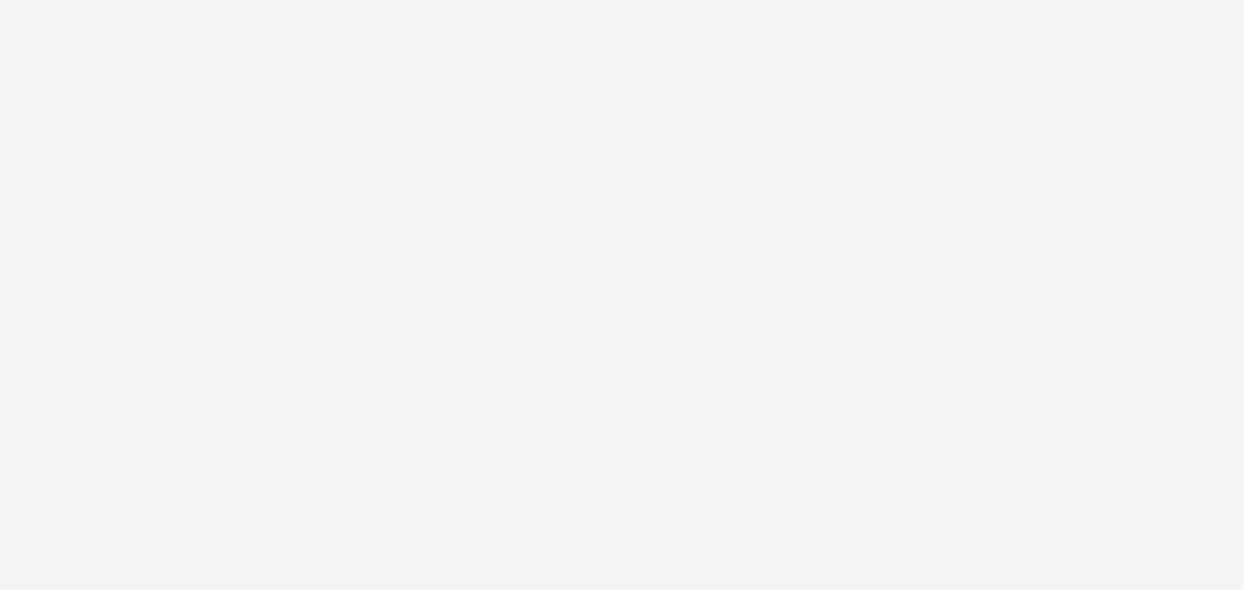
select select "2fc77e36-bb93-4aa3-9dff-dcb08e02eac6"
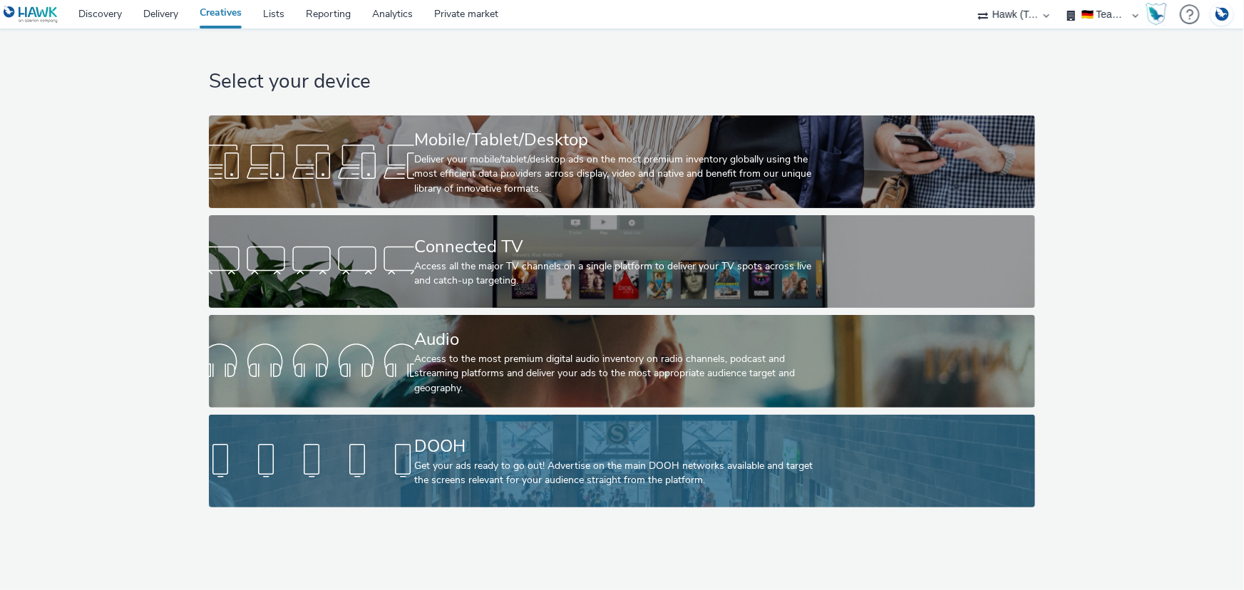
click at [531, 472] on div "Get your ads ready to go out! Advertise on the main DOOH networks available and…" at bounding box center [619, 473] width 410 height 29
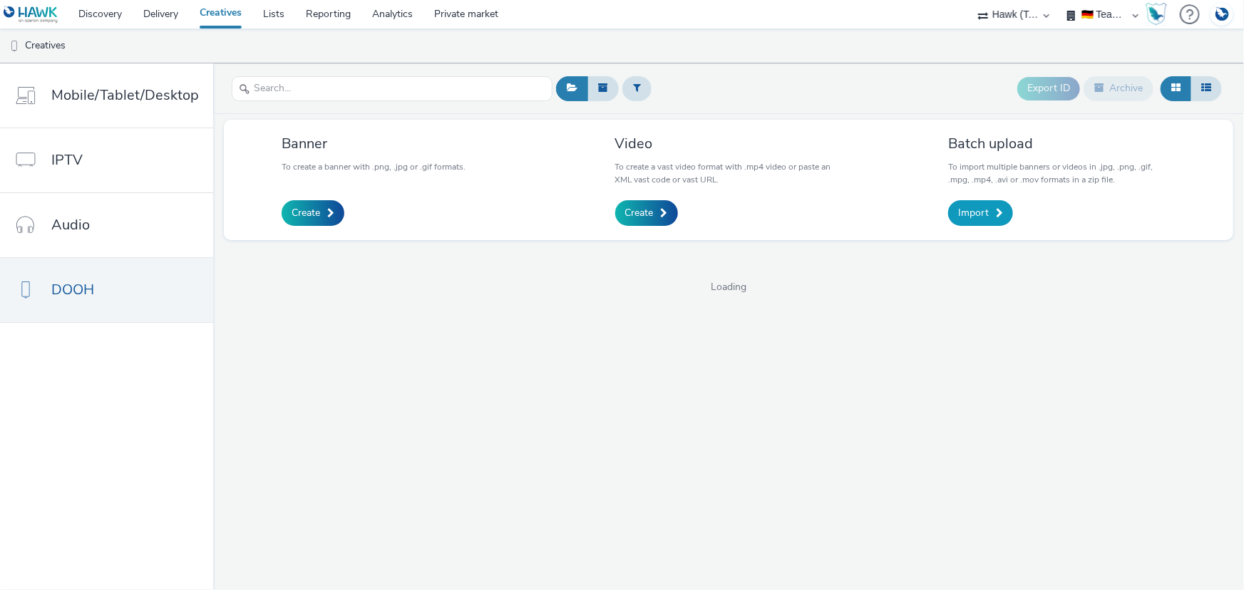
click at [972, 217] on span "Import" at bounding box center [973, 213] width 31 height 14
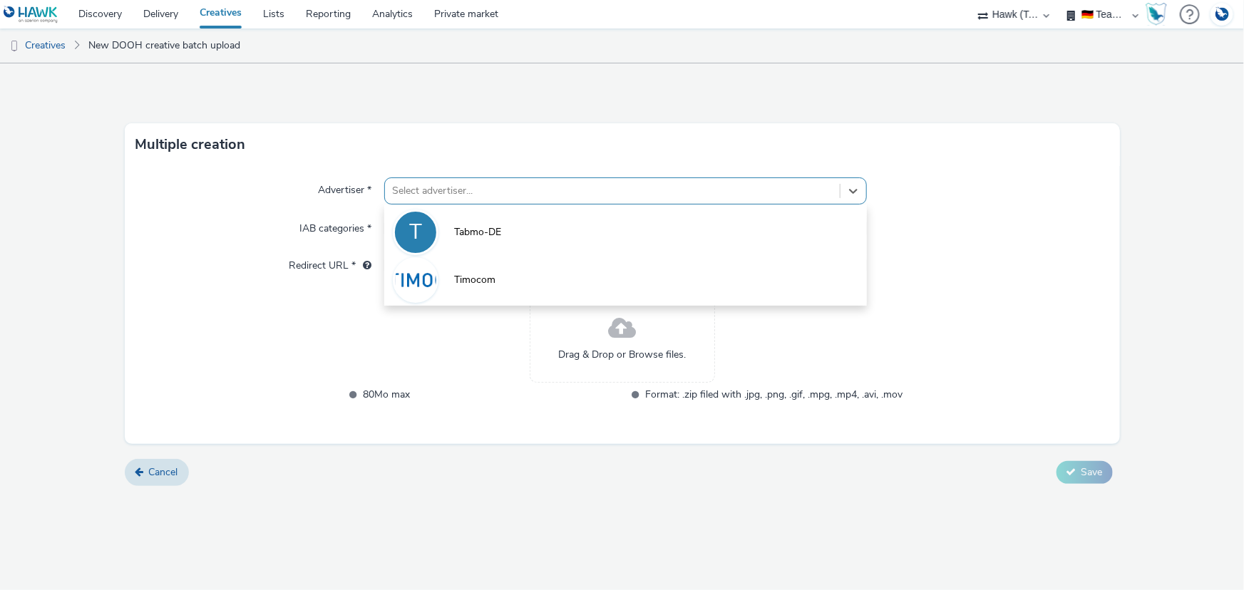
click at [420, 199] on div at bounding box center [612, 191] width 441 height 17
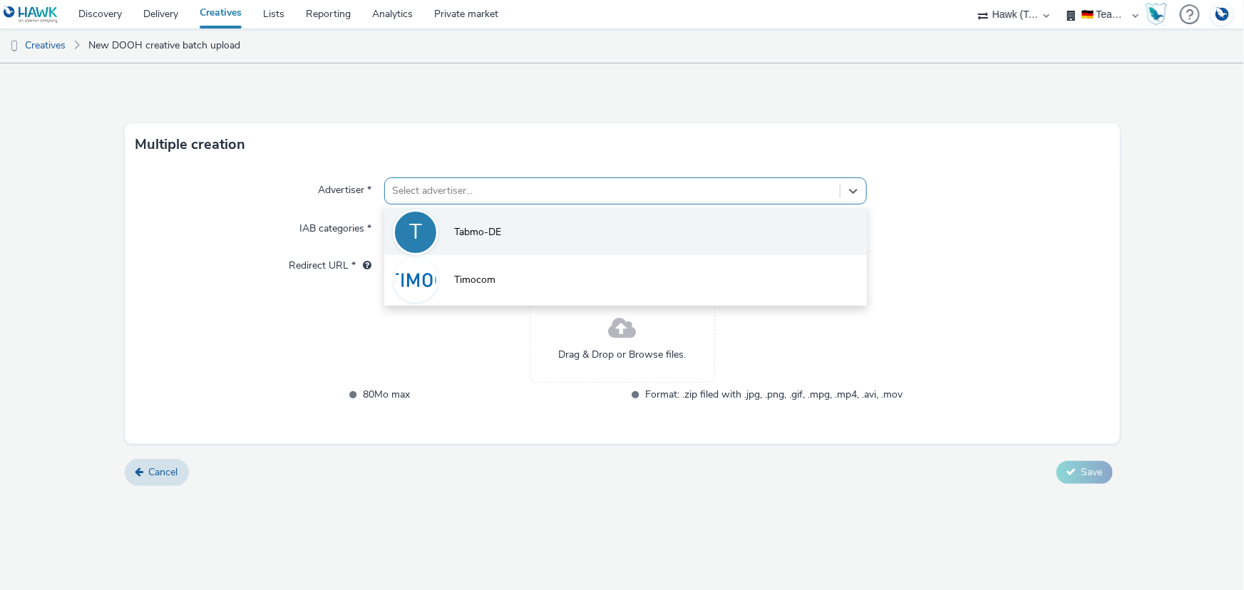
click at [482, 225] on span "Tabmo-DE" at bounding box center [477, 232] width 47 height 14
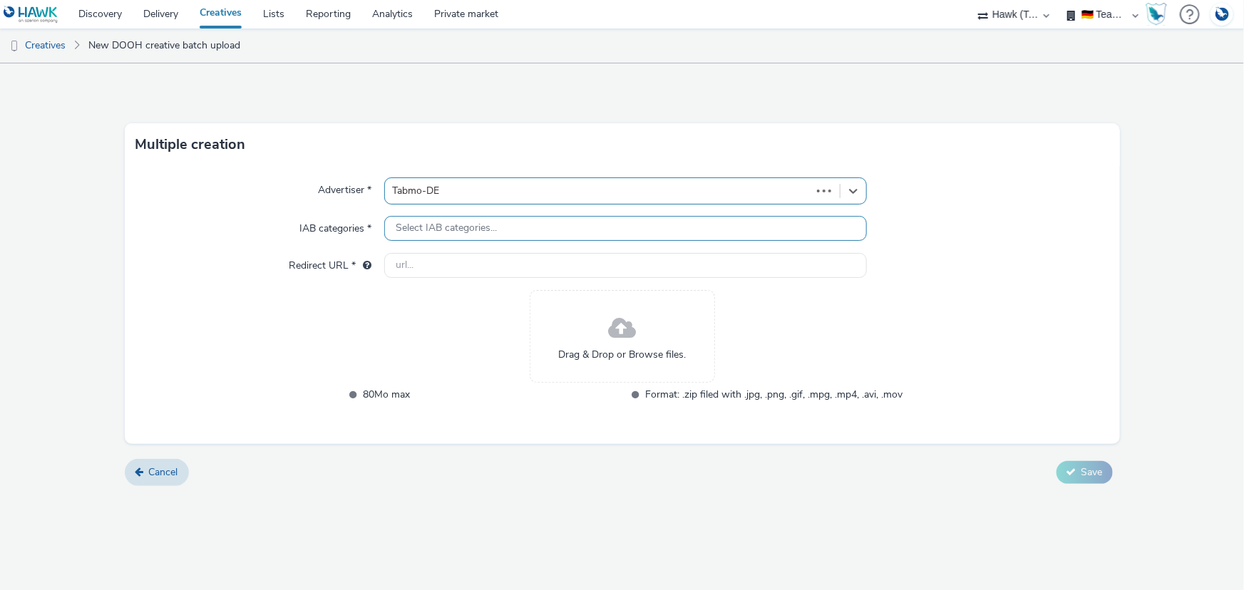
type input "[URL][DOMAIN_NAME]"
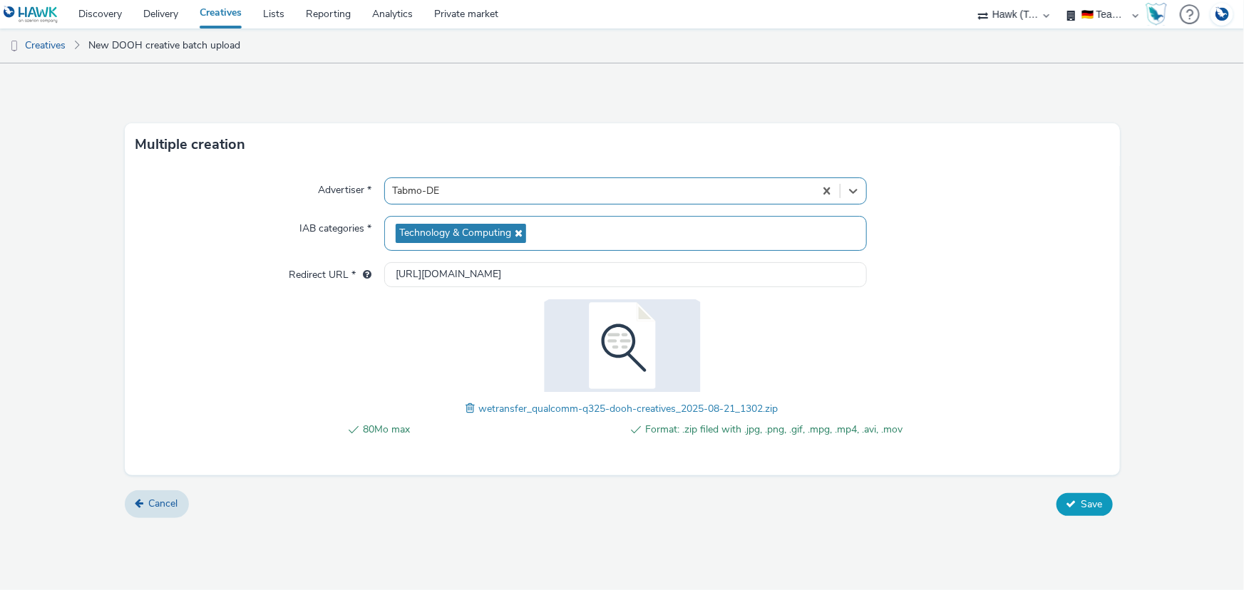
click at [1095, 503] on span "Save" at bounding box center [1092, 505] width 21 height 14
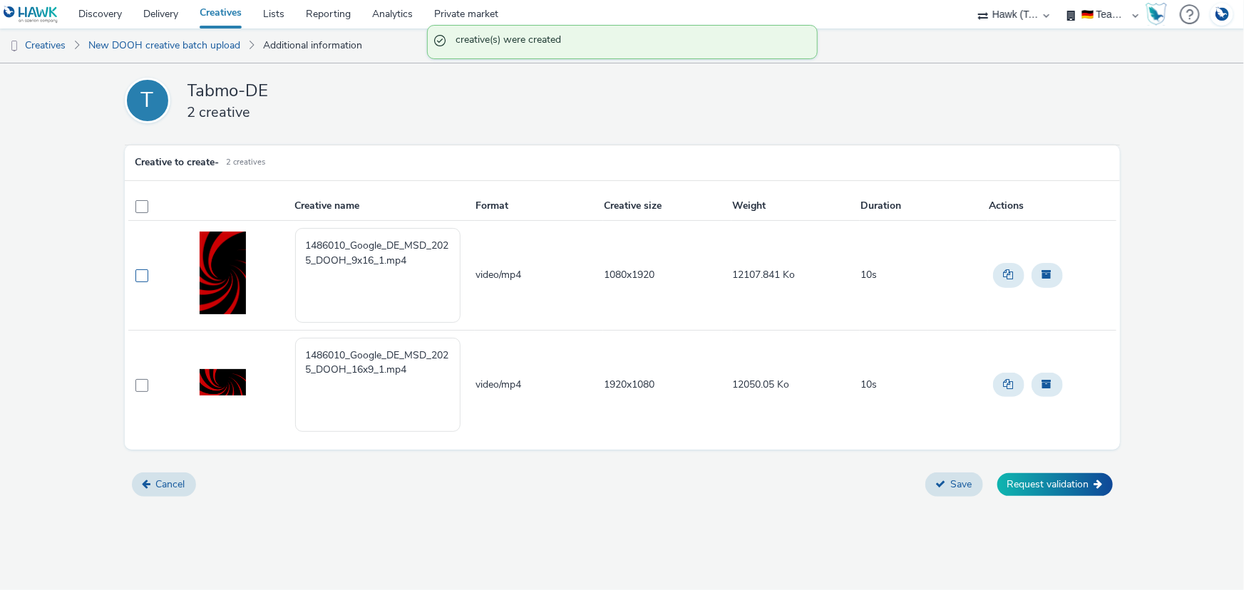
click at [143, 271] on span at bounding box center [141, 276] width 13 height 13
checkbox input "true"
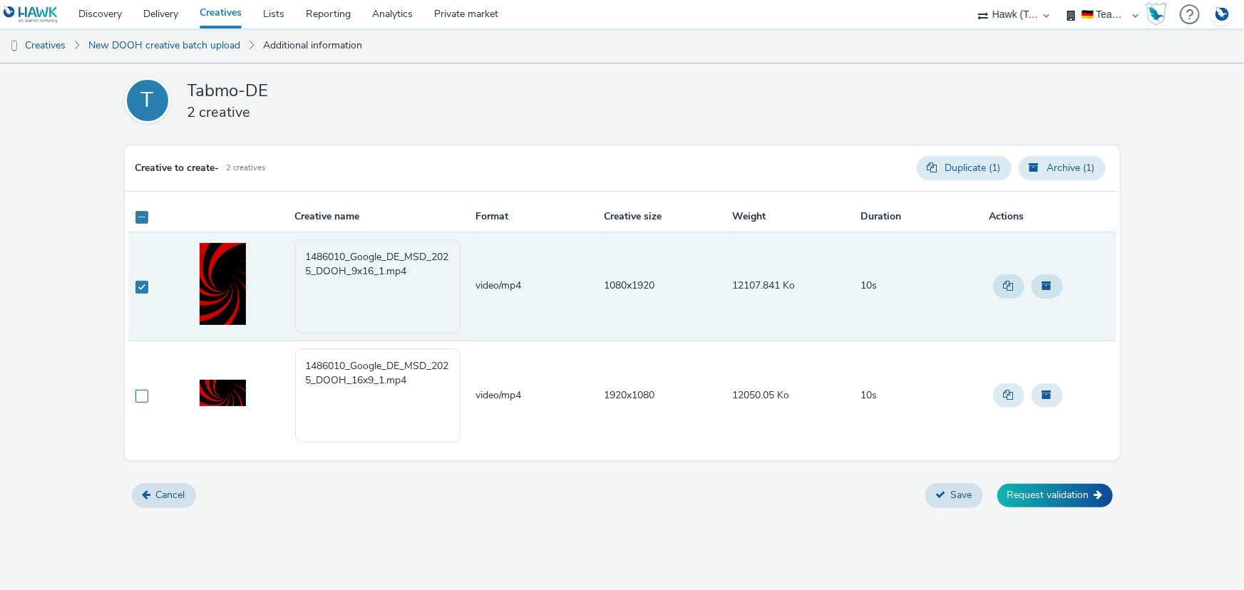
click at [142, 397] on span at bounding box center [141, 396] width 13 height 13
checkbox input "true"
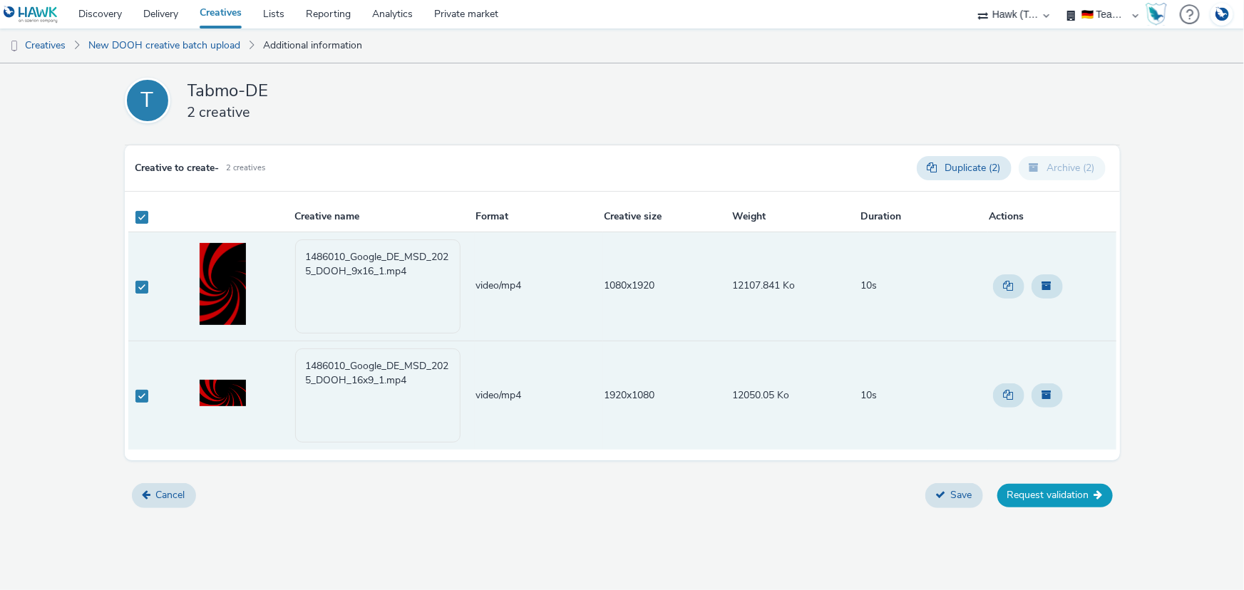
click at [1070, 491] on button "Request validation" at bounding box center [1056, 495] width 116 height 23
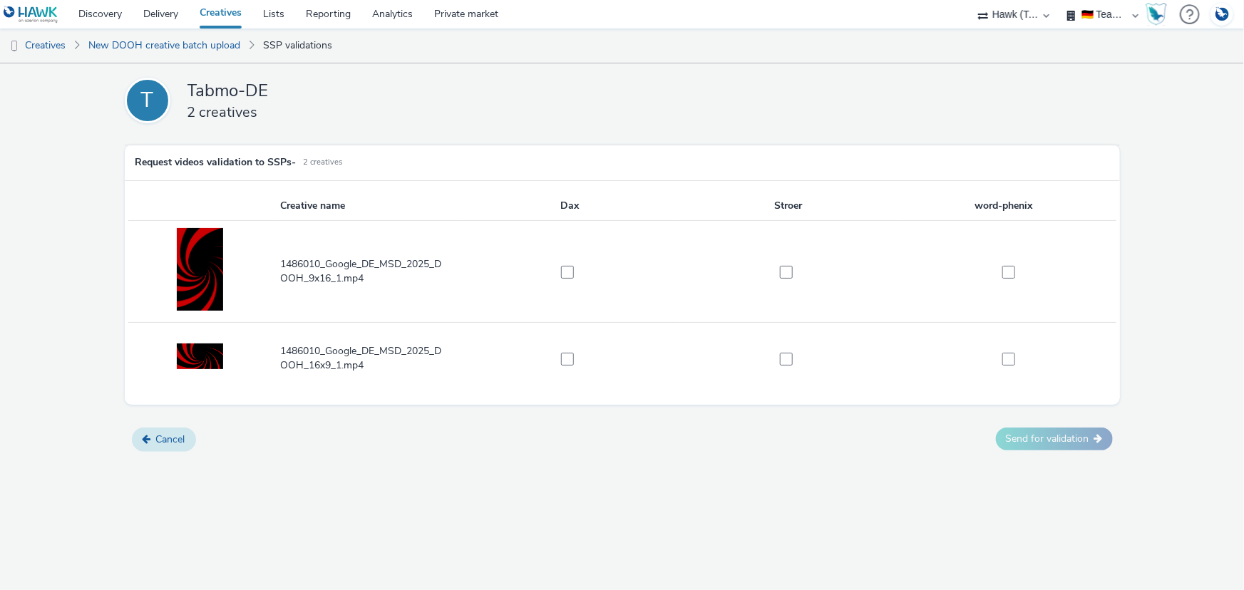
click at [185, 444] on button "Cancel" at bounding box center [164, 440] width 64 height 24
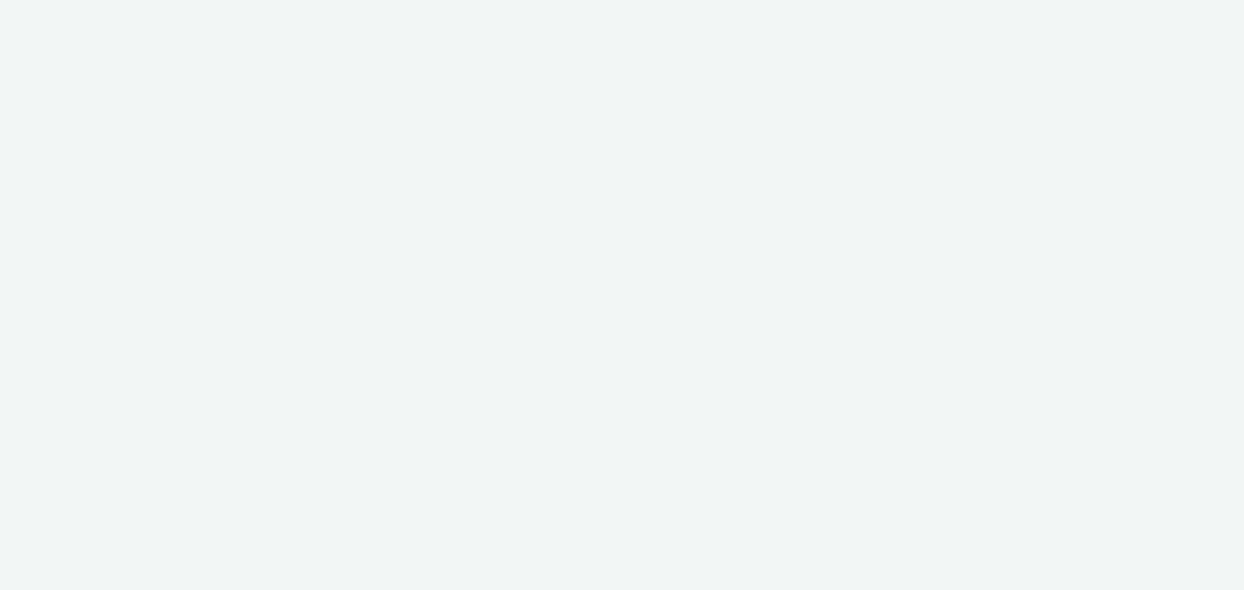
select select "5231d035-593d-4060-8d70-c7e455647cd0"
select select "491a0746-e20e-4106-832b-22d0456ef05d"
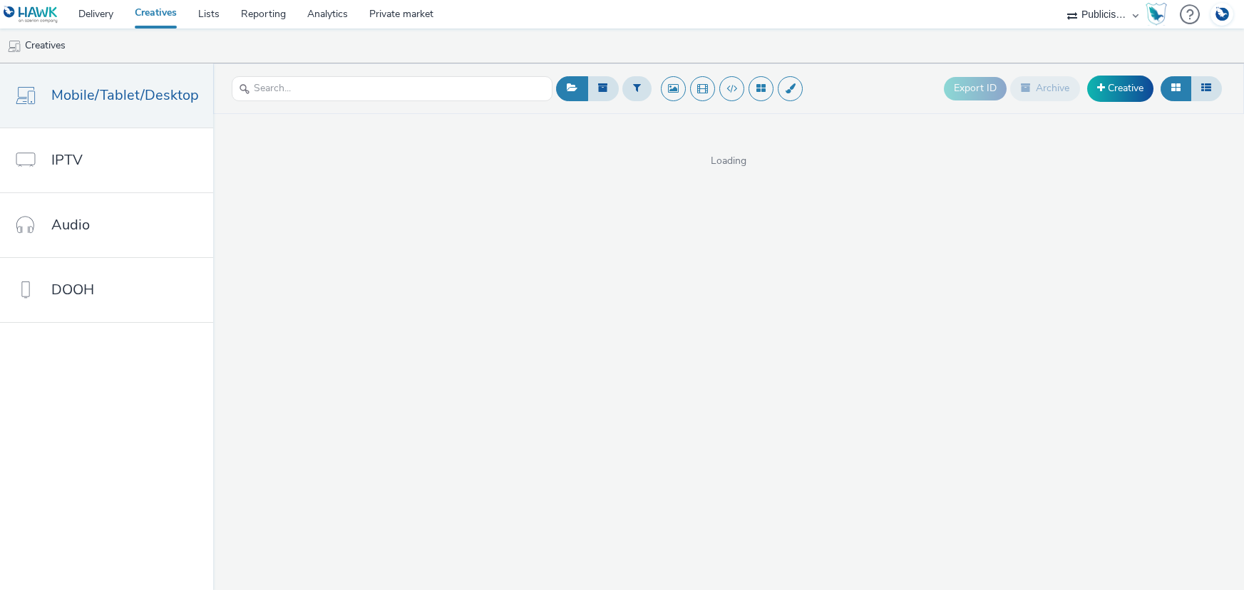
select select "a1548b1e-0fde-418e-992c-2e089afb3761"
